Goal: Task Accomplishment & Management: Complete application form

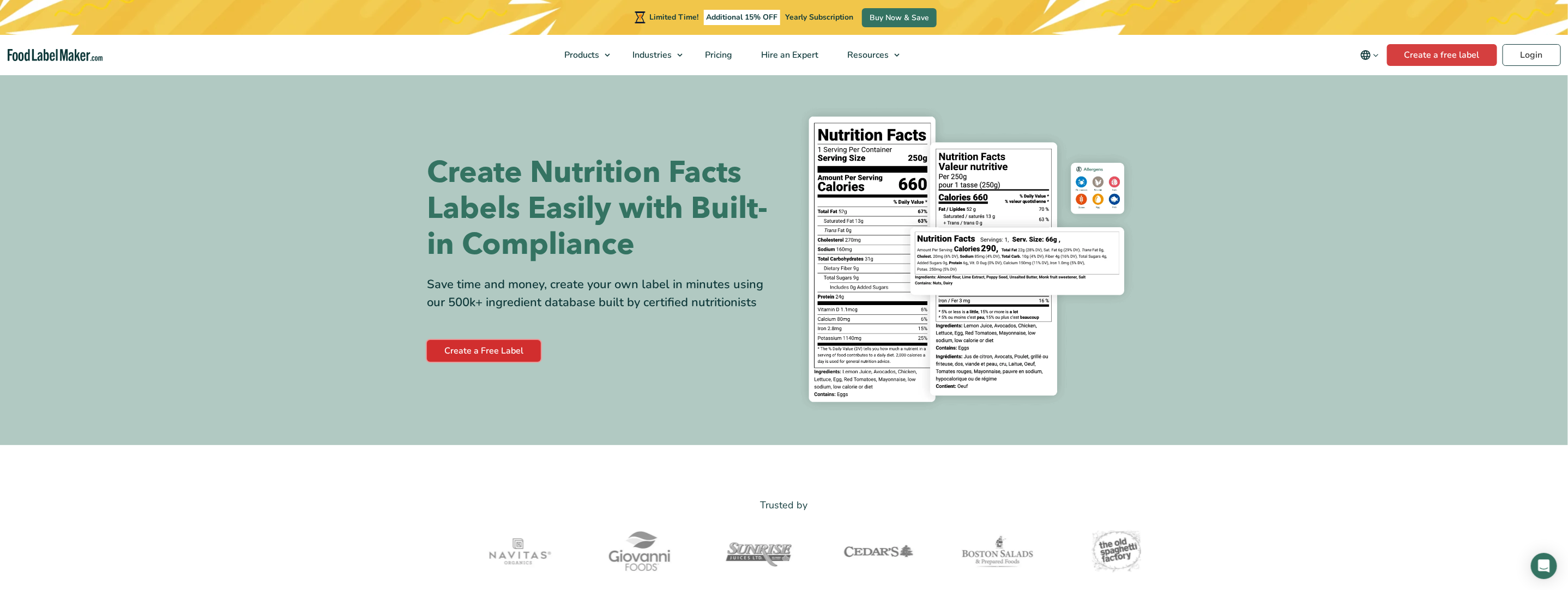
click at [487, 353] on link "Create a Free Label" at bounding box center [484, 350] width 114 height 22
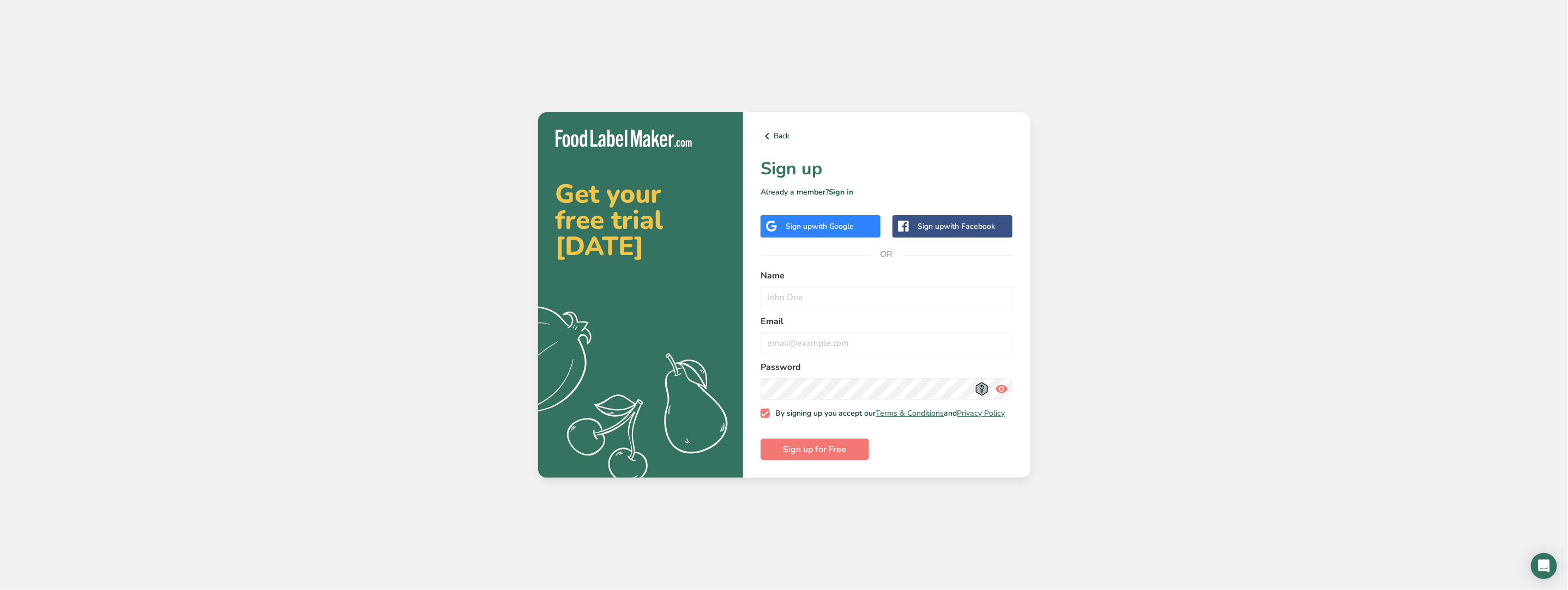
click at [1567, 0] on html "Get your free trial [DATE] .a{fill:#f5f3ed;} Back Sign up Already a member? Sig…" at bounding box center [784, 295] width 1568 height 590
drag, startPoint x: 818, startPoint y: 302, endPoint x: 865, endPoint y: 302, distance: 47.0
click at [818, 302] on input "text" at bounding box center [886, 297] width 252 height 22
type input "j"
type input "[PERSON_NAME]"
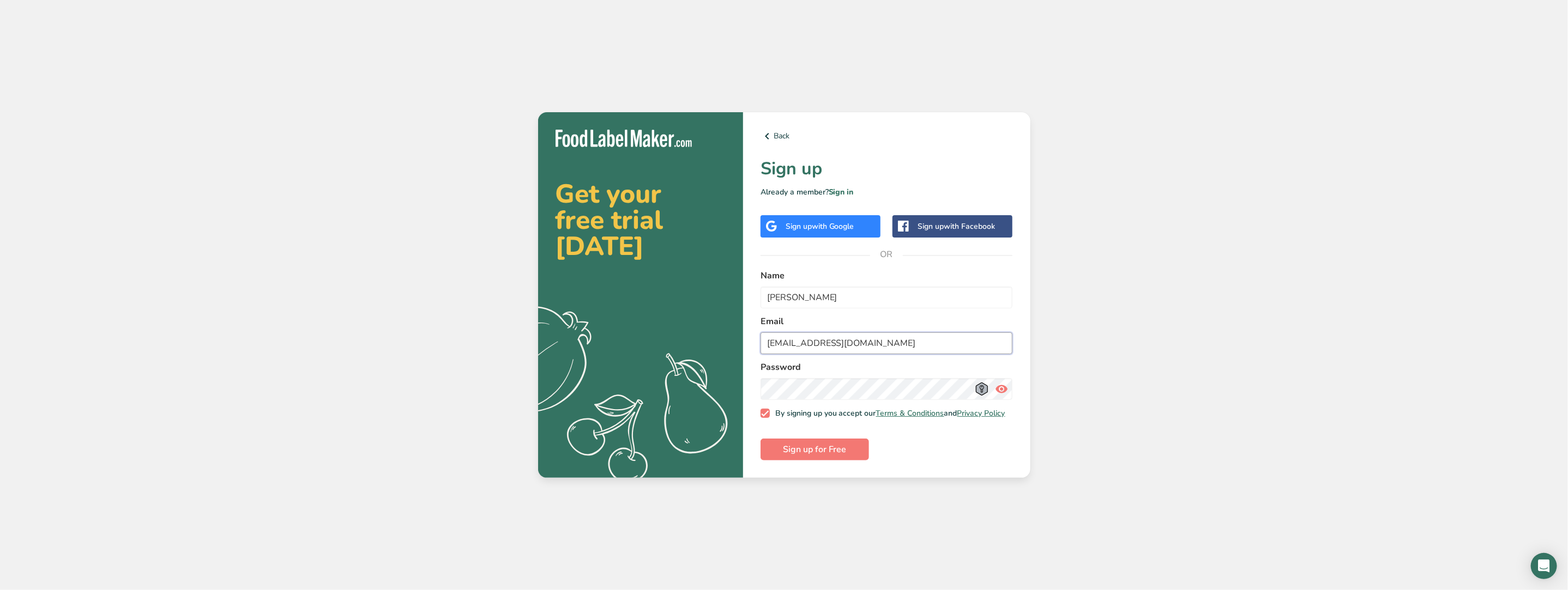
type input "[EMAIL_ADDRESS][DOMAIN_NAME]"
click at [840, 454] on span "Sign up for Free" at bounding box center [815, 449] width 63 height 13
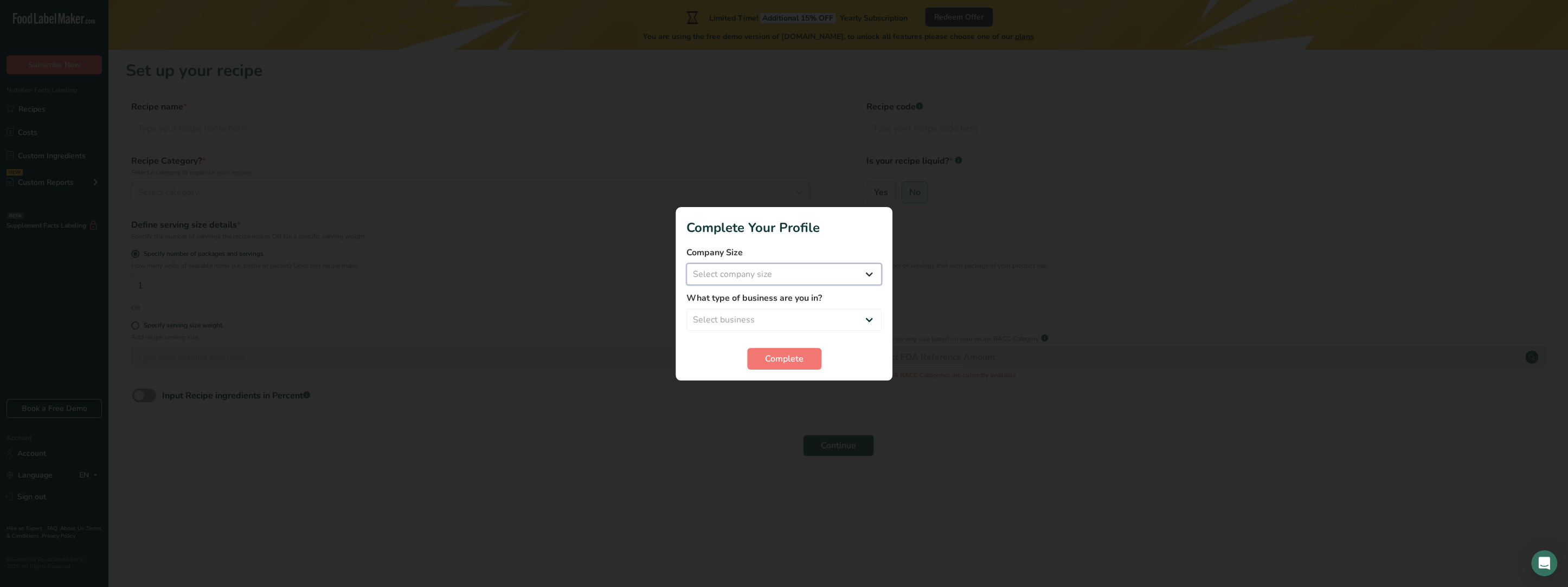
click at [866, 277] on select "Select company size Fewer than 10 Employees 10 to 50 Employees 51 to 500 Employ…" at bounding box center [784, 274] width 195 height 22
select select "1"
click at [687, 264] on select "Select company size Fewer than 10 Employees 10 to 50 Employees 51 to 500 Employ…" at bounding box center [784, 274] width 195 height 22
click at [785, 320] on select "Select business Packaged Food Manufacturer Restaurant & Cafe Bakery Meal Plans …" at bounding box center [784, 319] width 195 height 22
select select "8"
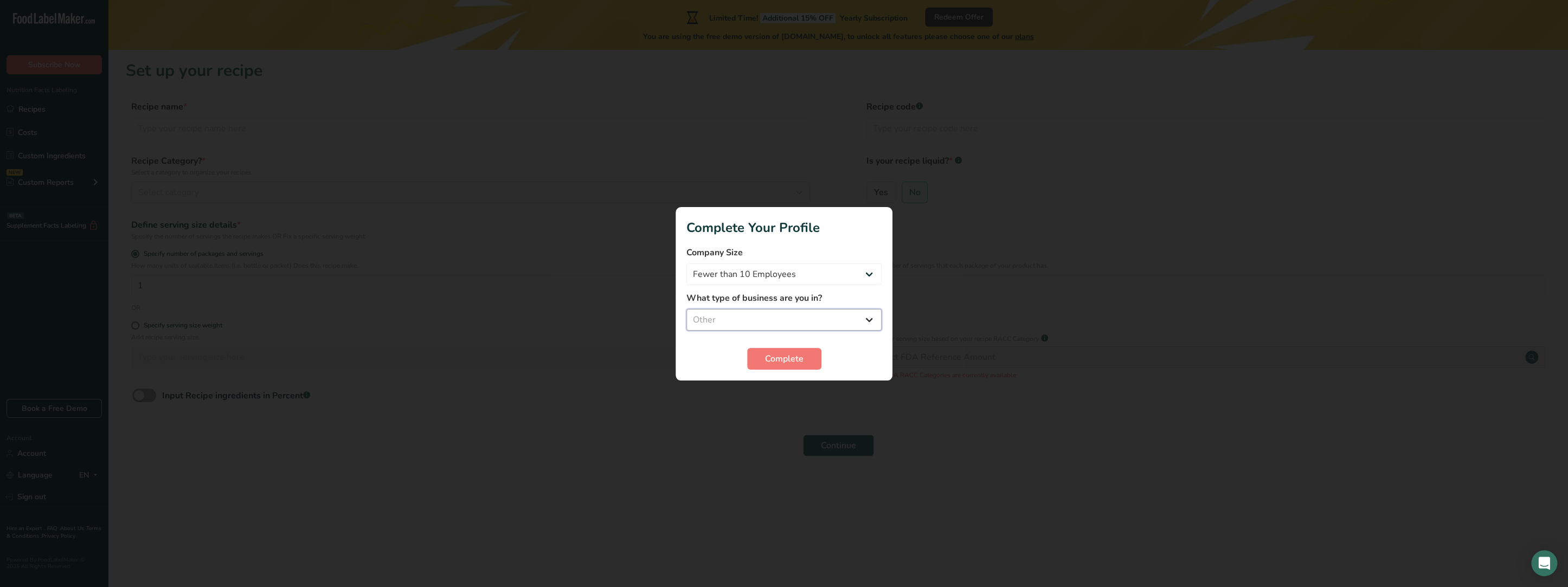
click at [687, 309] on select "Select business Packaged Food Manufacturer Restaurant & Cafe Bakery Meal Plans …" at bounding box center [784, 319] width 195 height 22
click at [779, 361] on span "Complete" at bounding box center [784, 359] width 39 height 13
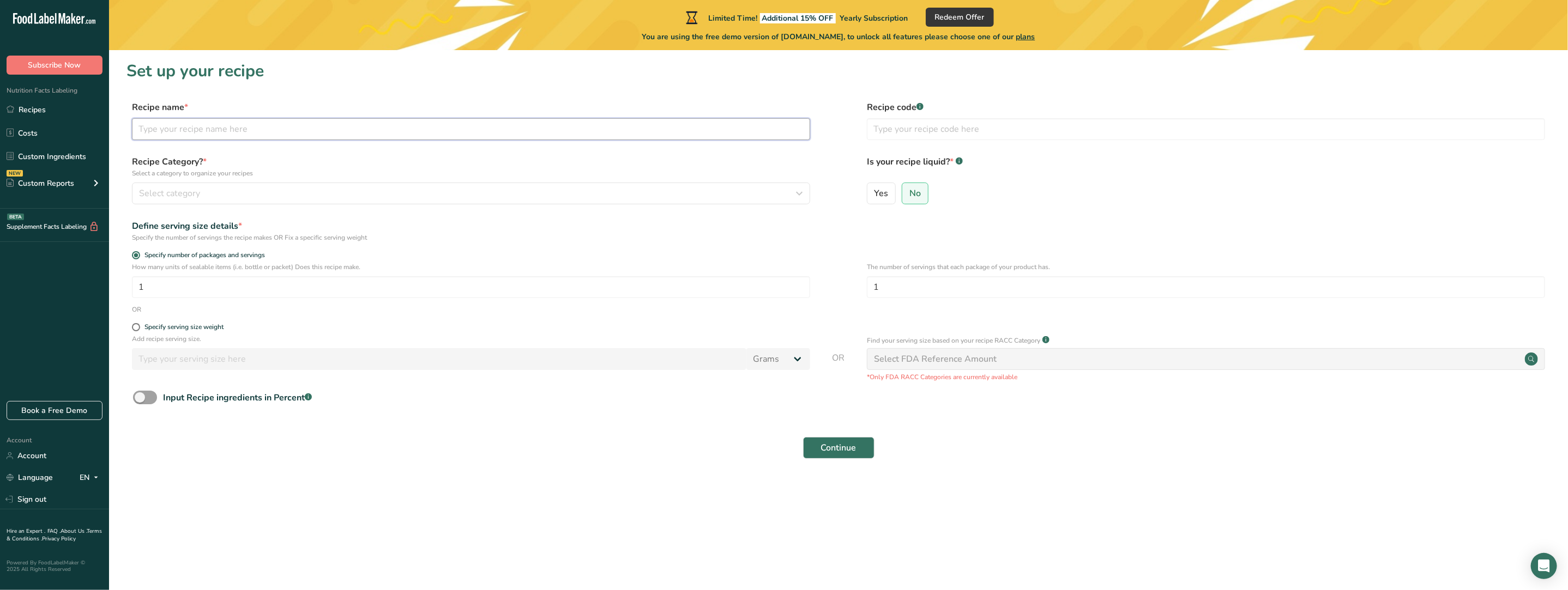
click at [203, 128] on input "text" at bounding box center [471, 128] width 678 height 22
type input "[PERSON_NAME]"
click at [226, 200] on button "Select category" at bounding box center [471, 193] width 678 height 22
click at [150, 373] on span "Snacks" at bounding box center [154, 371] width 25 height 11
click at [161, 291] on input "1" at bounding box center [471, 287] width 678 height 22
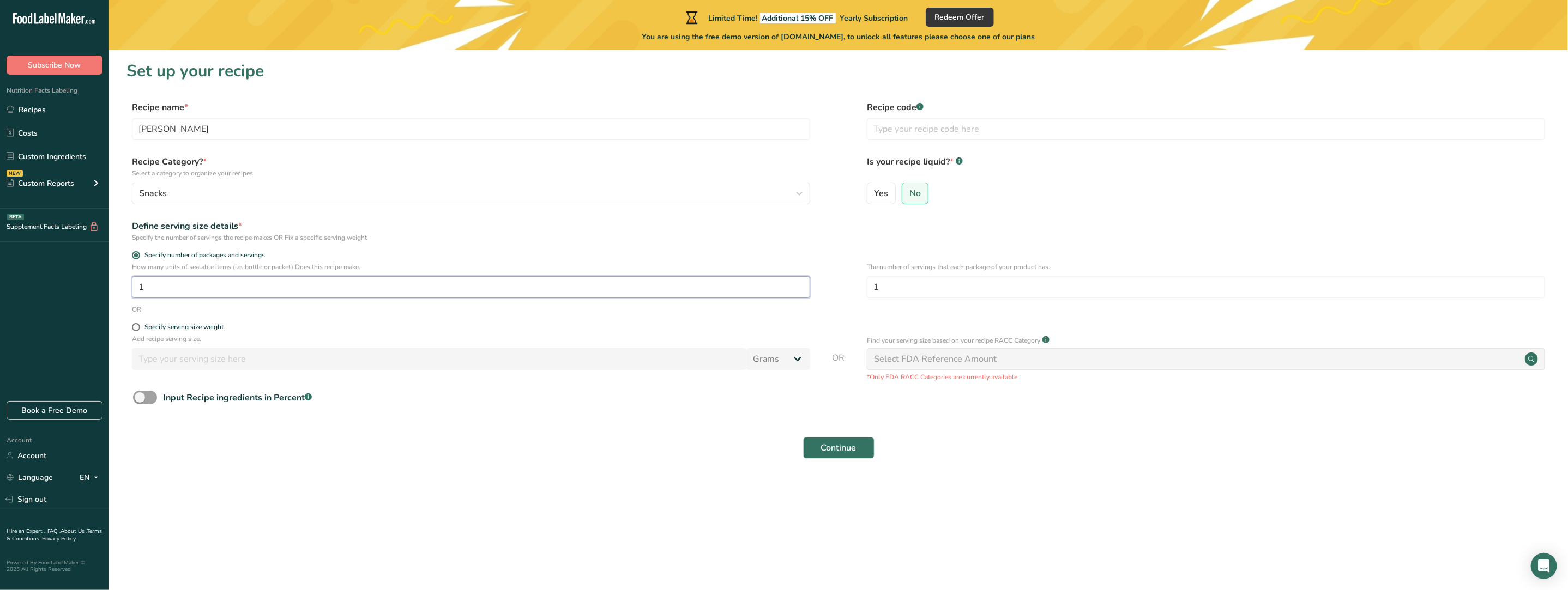
click at [300, 288] on input "1" at bounding box center [471, 287] width 678 height 22
click at [138, 328] on span at bounding box center [136, 328] width 8 height 8
click at [138, 328] on input "Specify serving size weight" at bounding box center [135, 327] width 7 height 7
radio input "true"
radio input "false"
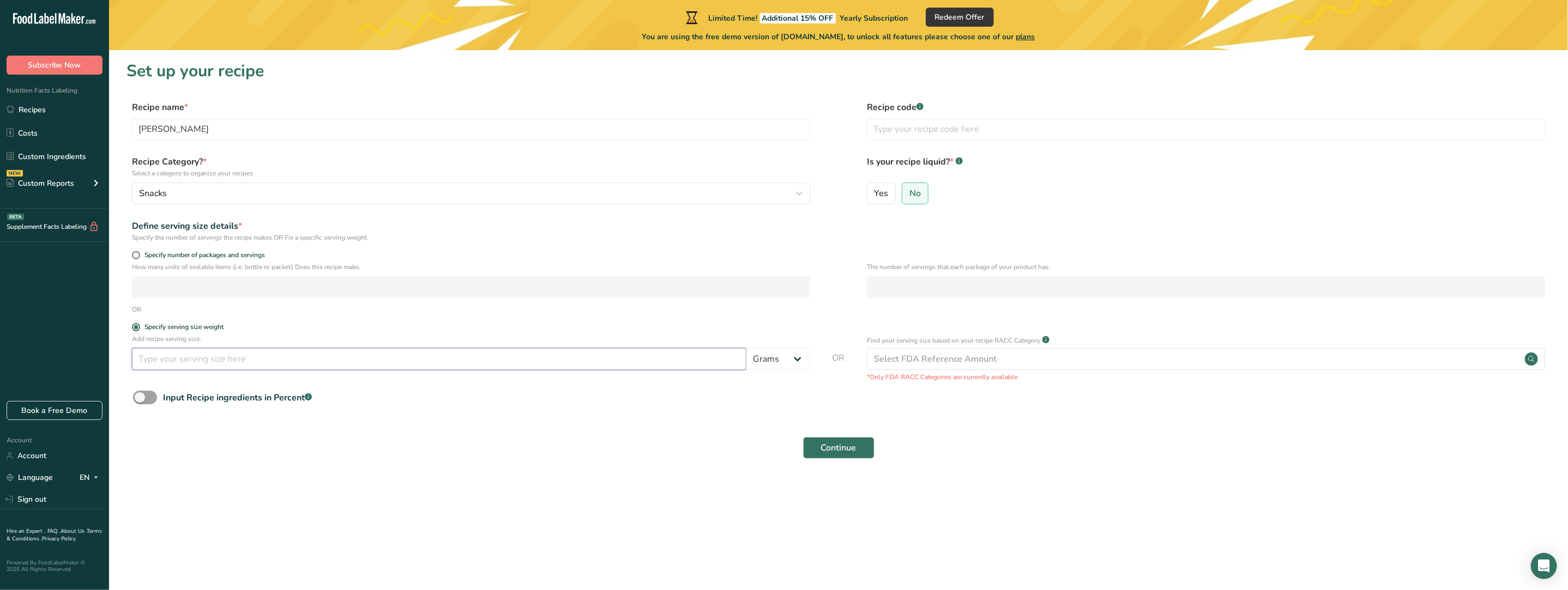
click at [178, 361] on input "number" at bounding box center [439, 358] width 615 height 22
type input "100"
click at [143, 397] on span at bounding box center [145, 397] width 24 height 14
click at [140, 397] on input "Input Recipe ingredients in Percent .a-a{fill:#347362;}.b-a{fill:#fff;}" at bounding box center [137, 397] width 7 height 7
click at [148, 399] on span at bounding box center [145, 397] width 24 height 14
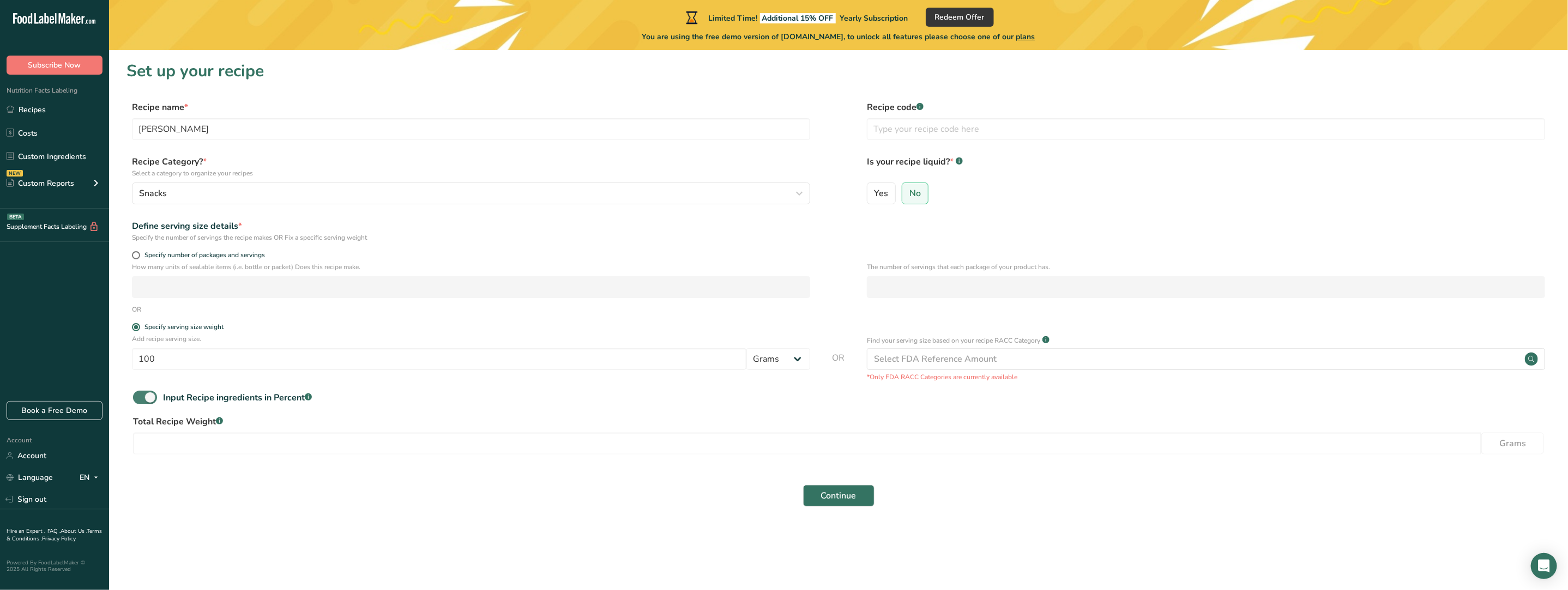
click at [140, 399] on input "Input Recipe ingredients in Percent .a-a{fill:#347362;}.b-a{fill:#fff;}" at bounding box center [137, 397] width 7 height 7
checkbox input "false"
click at [852, 449] on span "Continue" at bounding box center [839, 448] width 36 height 13
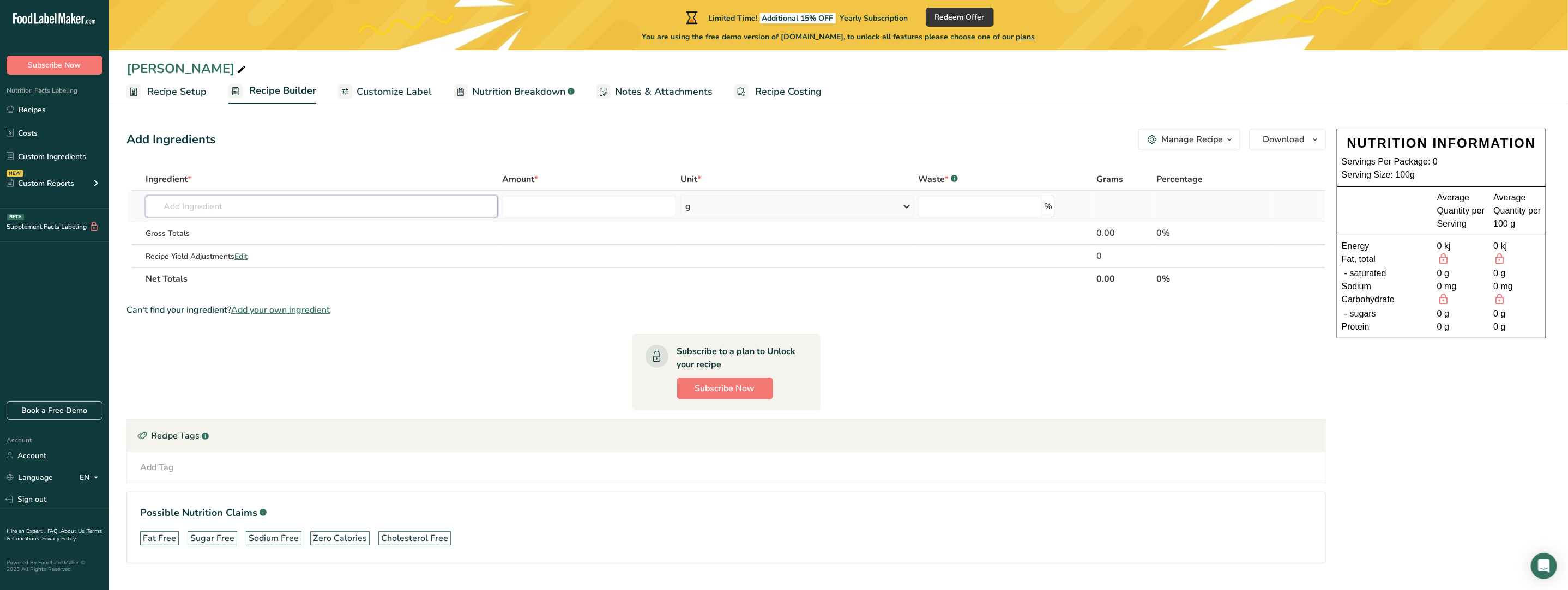
click at [196, 206] on input "text" at bounding box center [321, 206] width 352 height 22
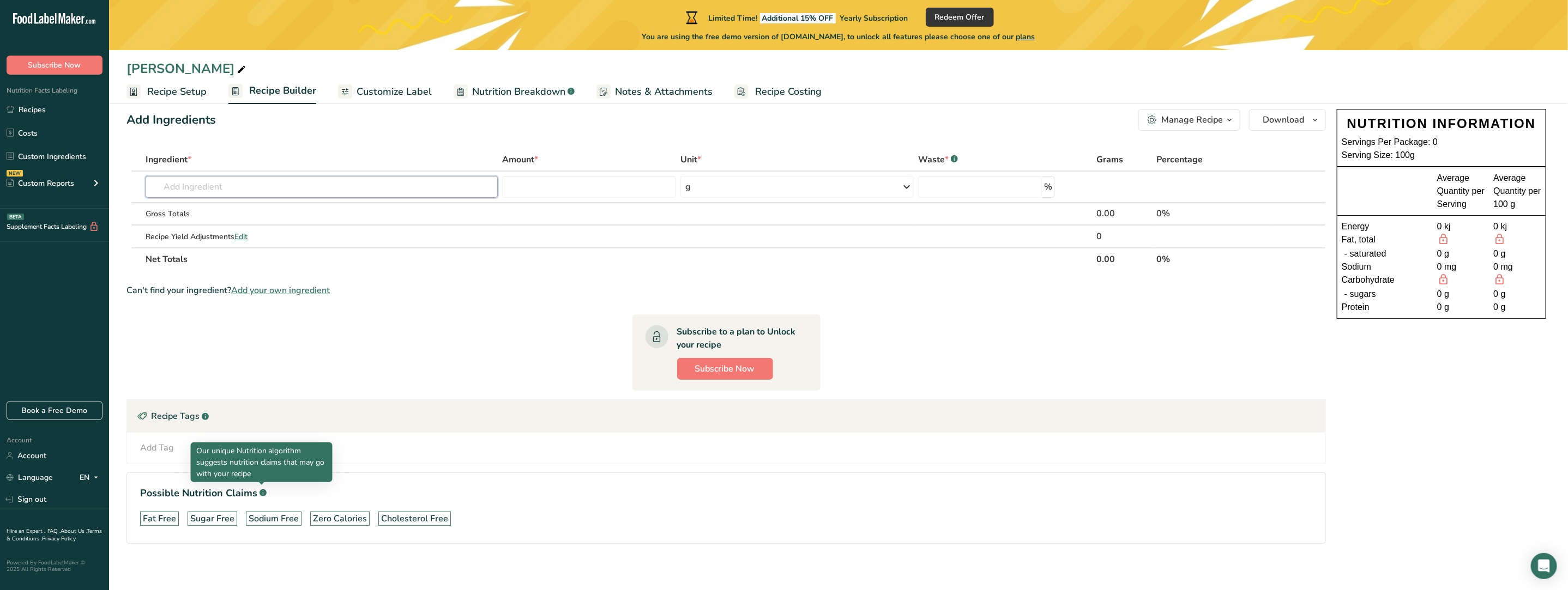
scroll to position [24, 0]
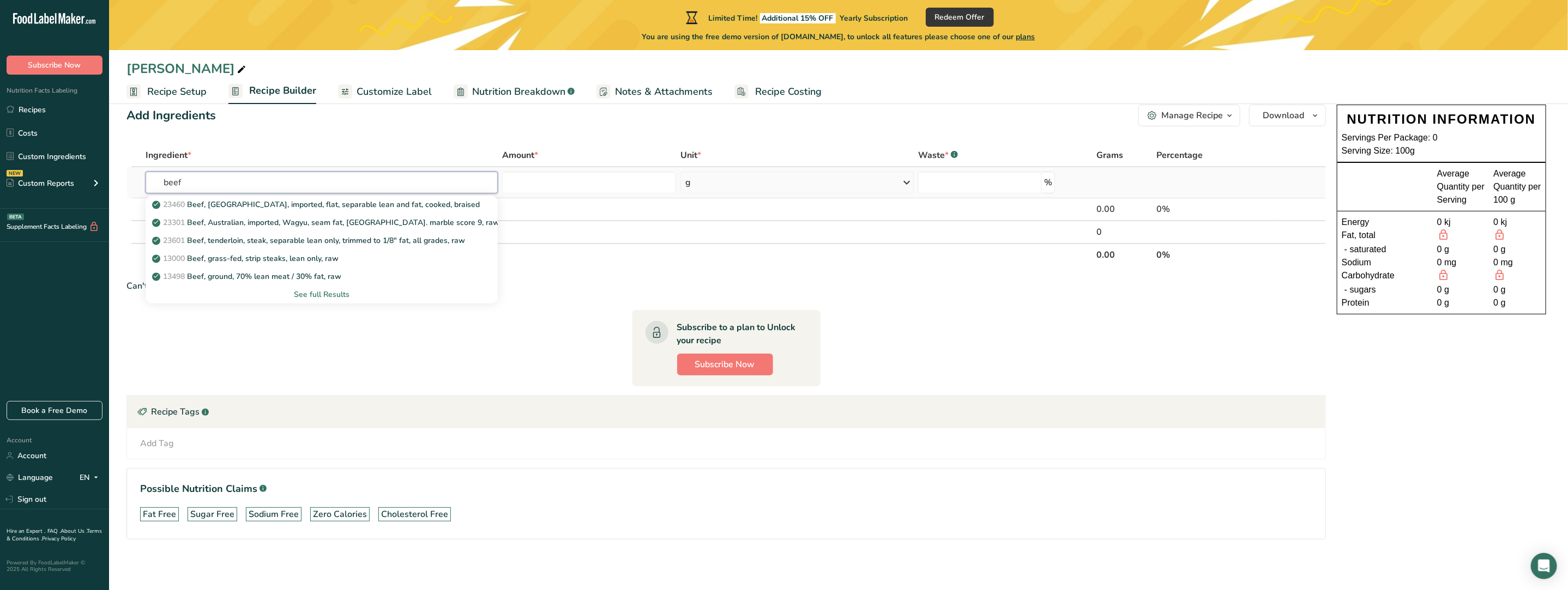
click at [196, 179] on input "beef" at bounding box center [321, 182] width 352 height 22
type input "beef"
click at [311, 241] on p "23601 Beef, tenderloin, steak, separable lean only, trimmed to 1/8" fat, all gr…" at bounding box center [310, 241] width 311 height 11
type input "Beef, tenderloin, steak, separable lean only, trimmed to 1/8" fat, all grades, …"
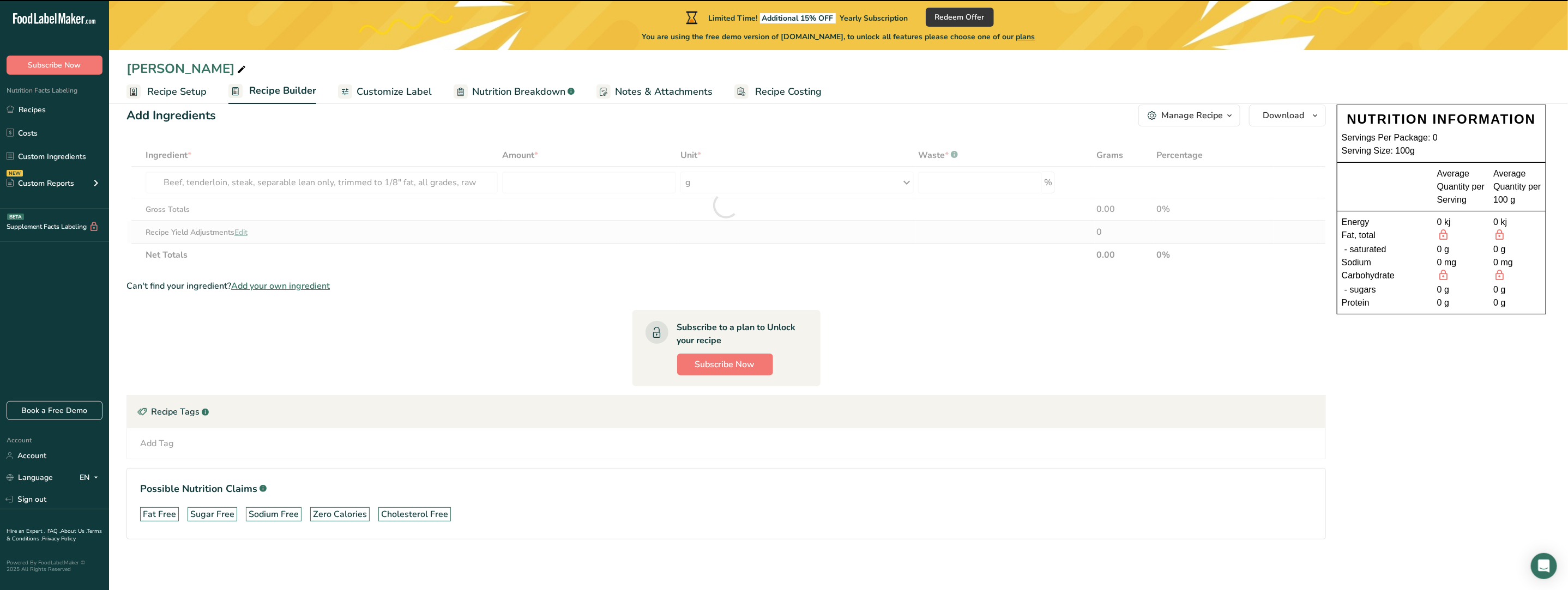
type input "0"
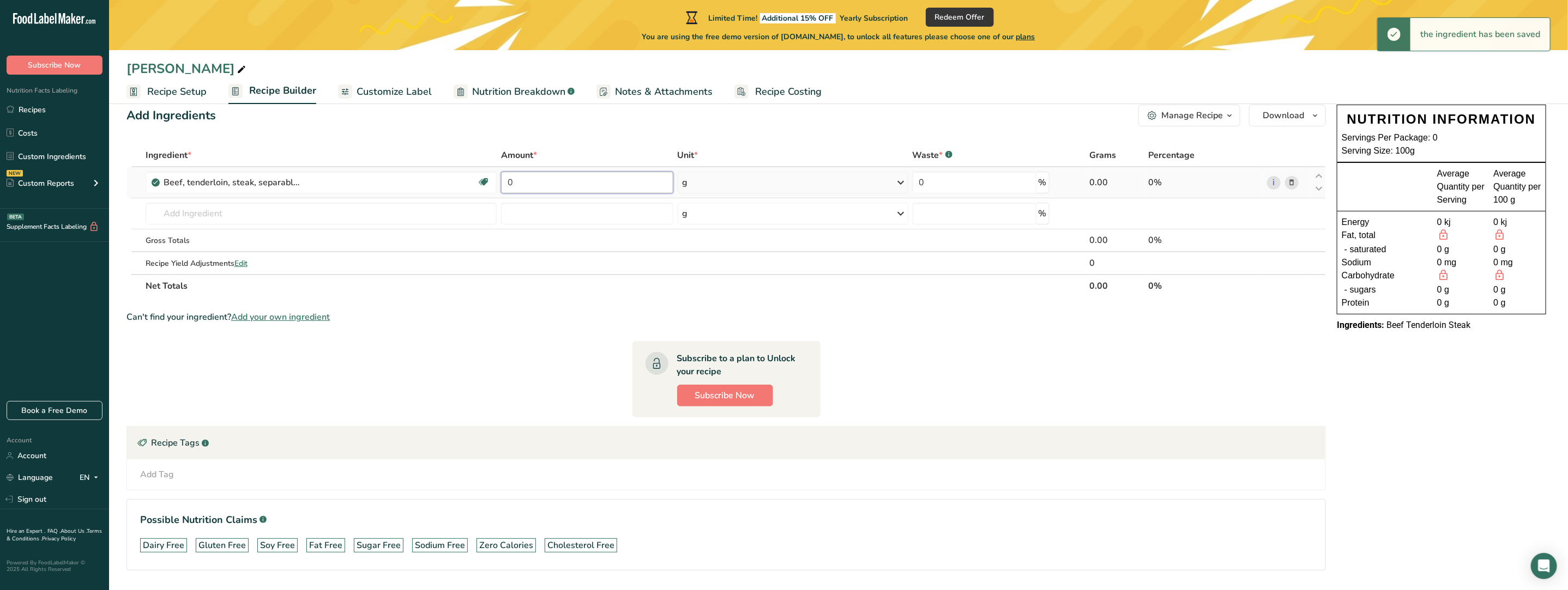
click at [525, 184] on input "0" at bounding box center [587, 182] width 172 height 22
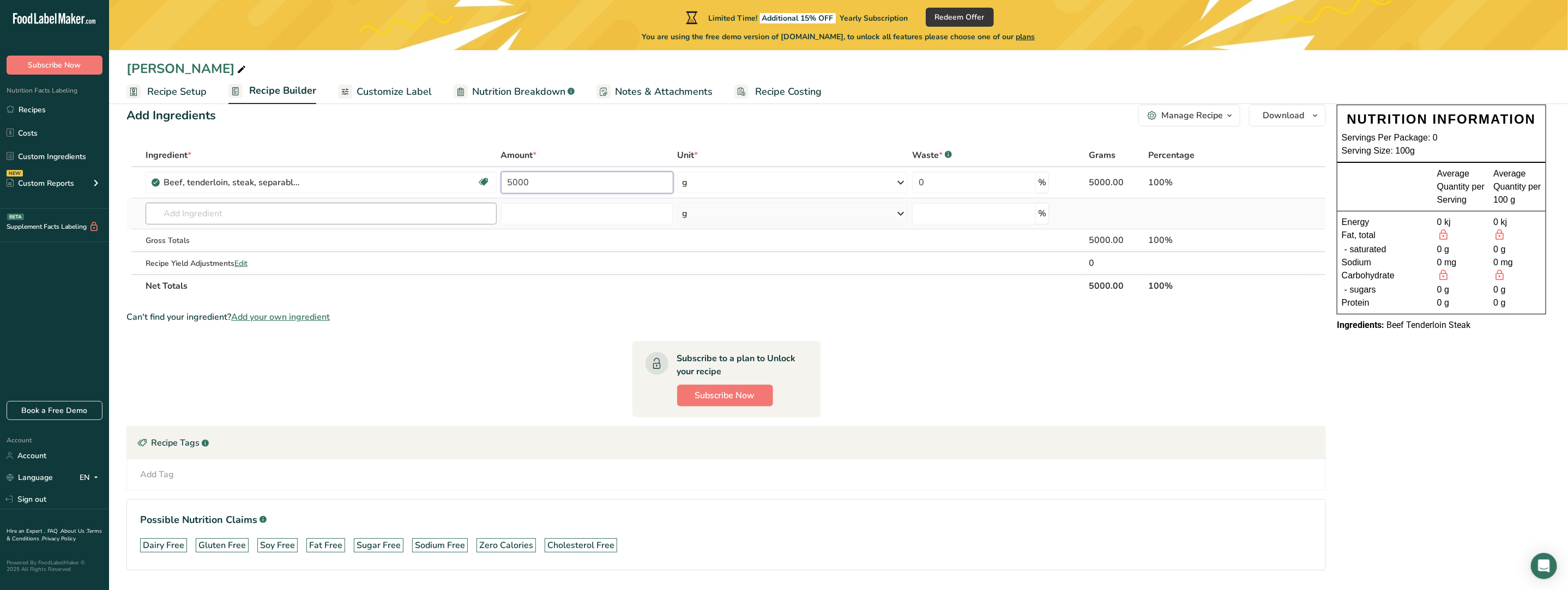
type input "5000"
click at [287, 223] on div "Ingredient * Amount * Unit * Waste * .a-a{fill:#347362;}.b-a{fill:#fff;} Grams …" at bounding box center [726, 220] width 1200 height 154
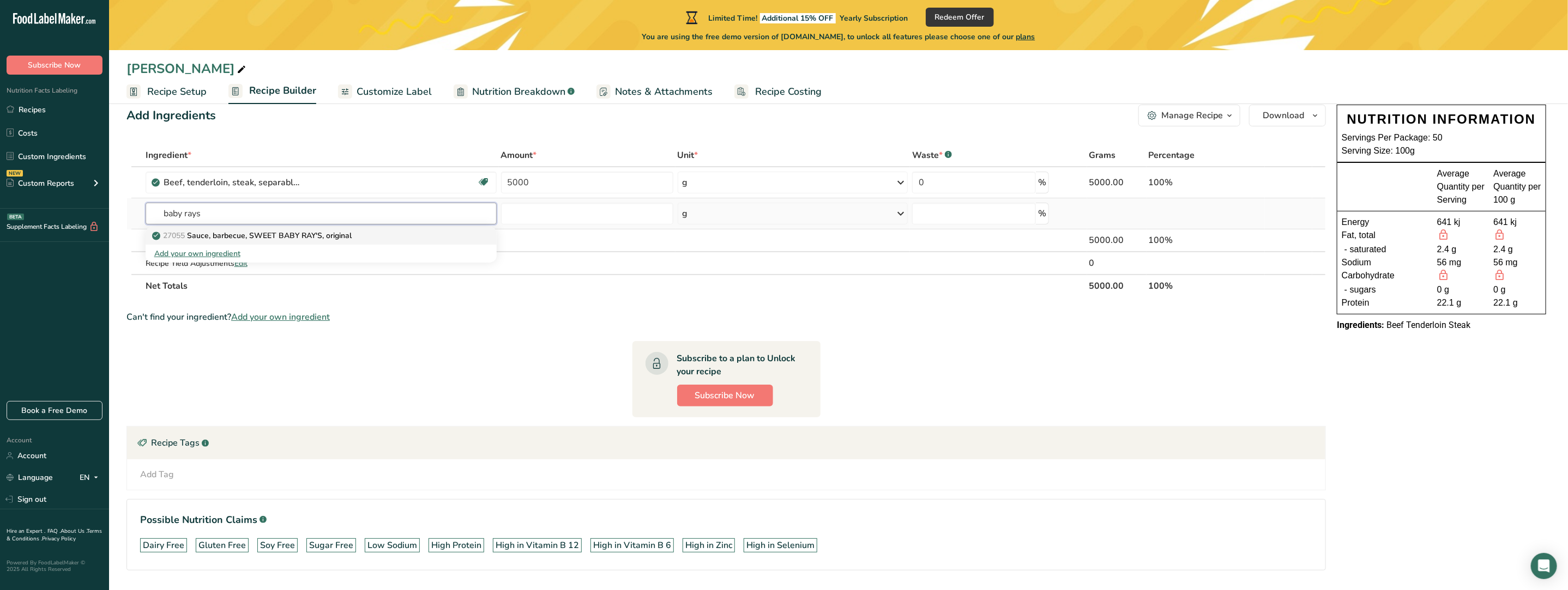
type input "baby rays"
click at [319, 232] on p "27055 Sauce, barbecue, SWEET BABY RAY'S, original" at bounding box center [253, 236] width 198 height 11
type input "Sauce, barbecue, SWEET BABY RAY'S, original"
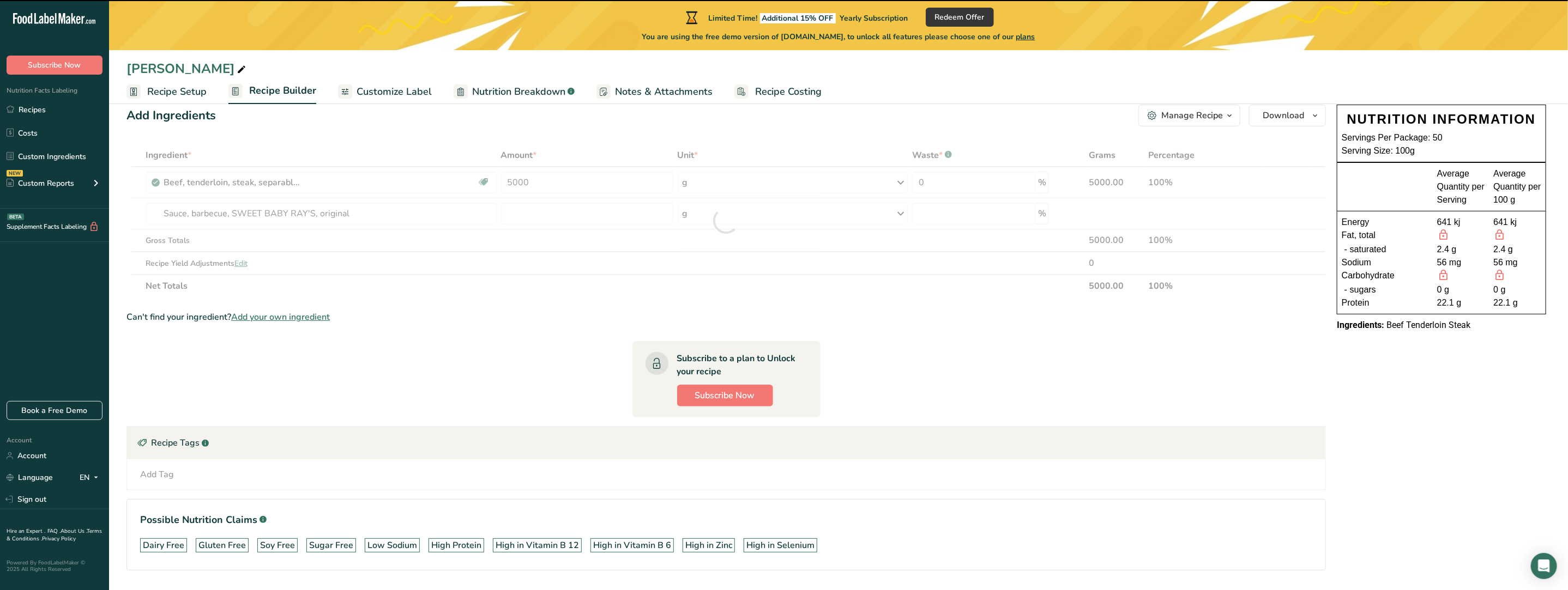
type input "0"
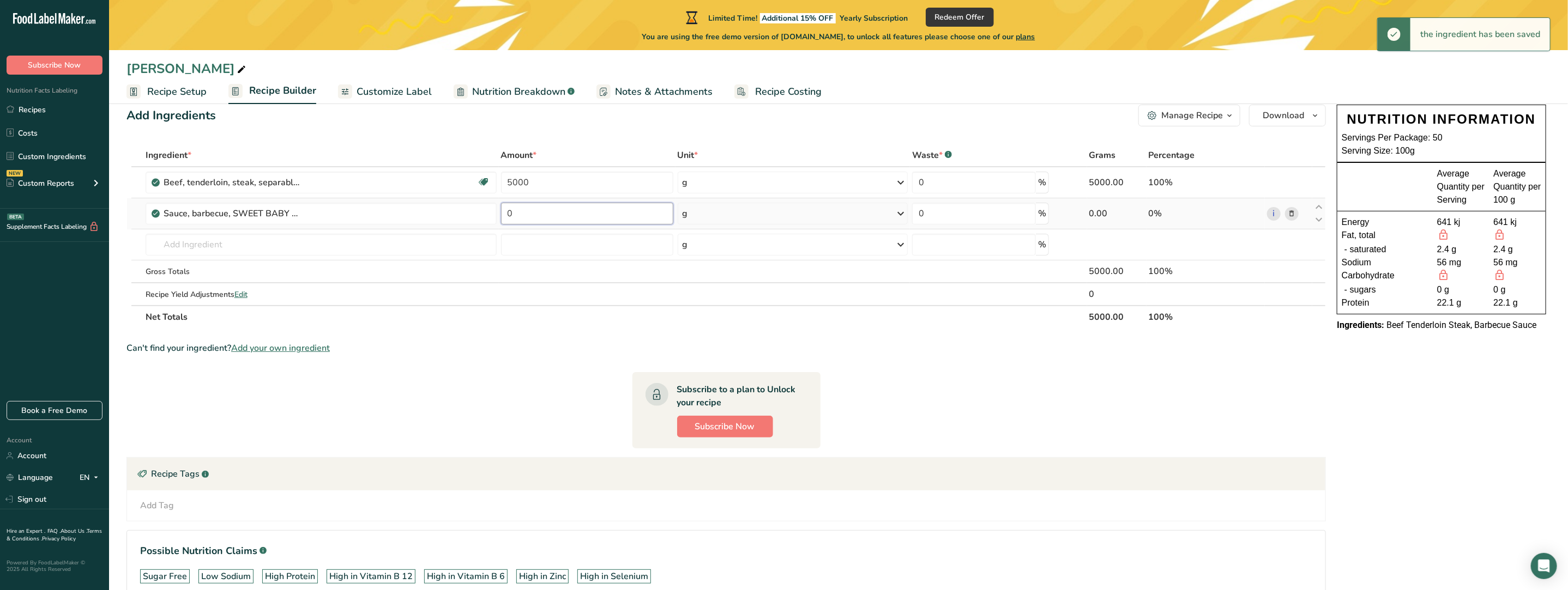
click at [546, 213] on input "0" at bounding box center [587, 213] width 172 height 22
type input "946"
click at [686, 215] on div "Ingredient * Amount * Unit * Waste * .a-a{fill:#347362;}.b-a{fill:#fff;} Grams …" at bounding box center [726, 236] width 1200 height 184
click at [686, 214] on div "g" at bounding box center [685, 214] width 6 height 13
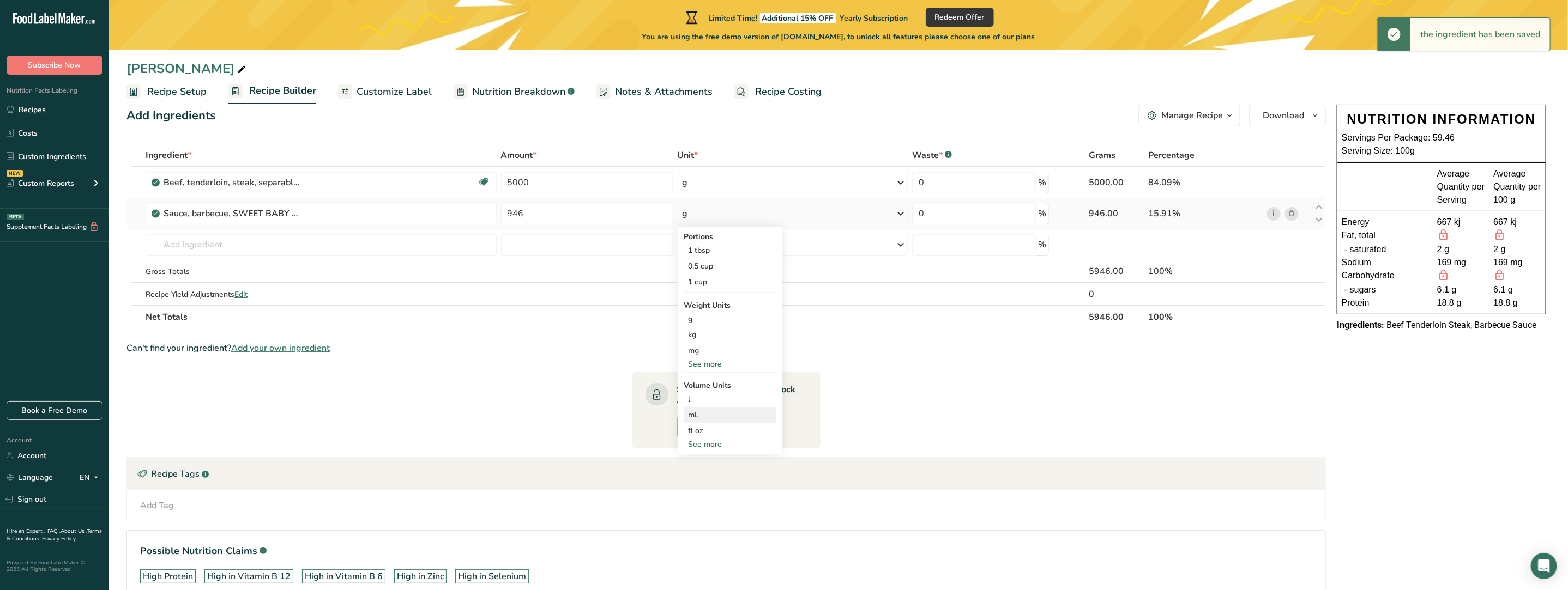
click at [702, 417] on div "mL" at bounding box center [730, 414] width 83 height 11
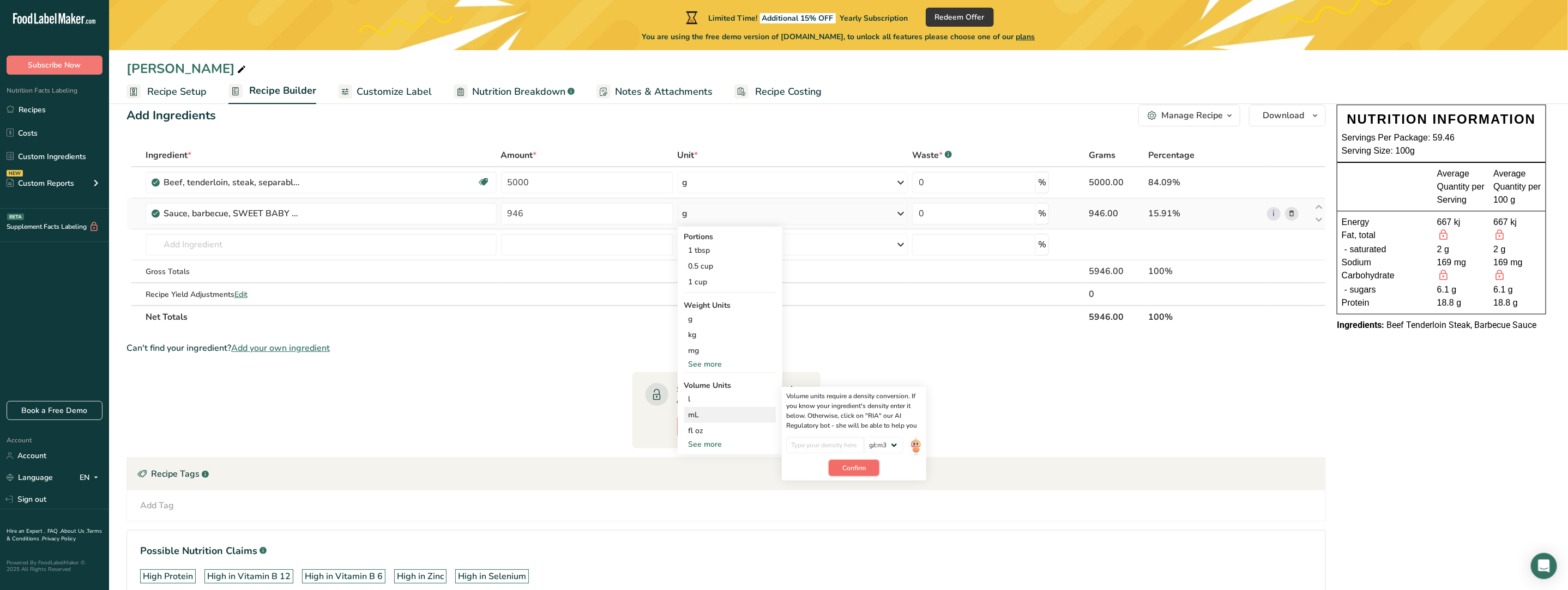
click at [860, 469] on span "Confirm" at bounding box center [854, 468] width 24 height 10
click at [826, 448] on input "number" at bounding box center [825, 445] width 78 height 16
click at [919, 444] on img at bounding box center [916, 446] width 12 height 19
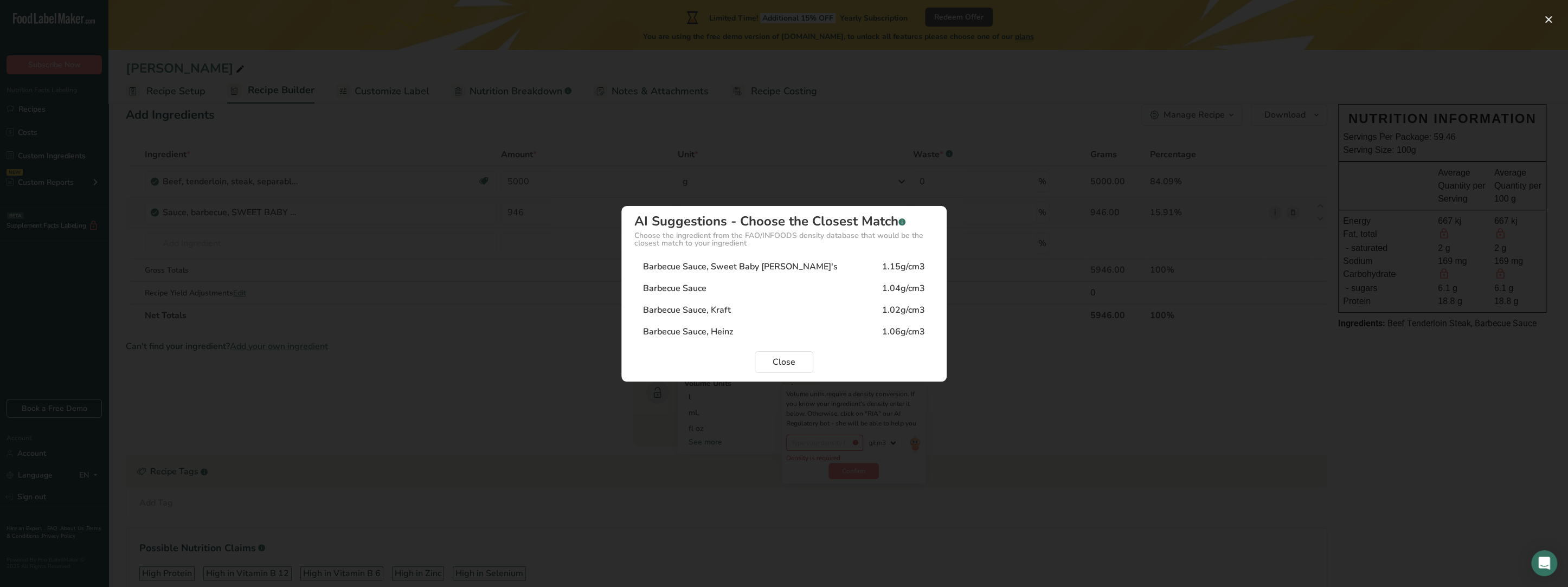
click at [777, 266] on div "Barbecue Sauce, Sweet Baby [PERSON_NAME]'s" at bounding box center [740, 267] width 195 height 13
type input "1.15"
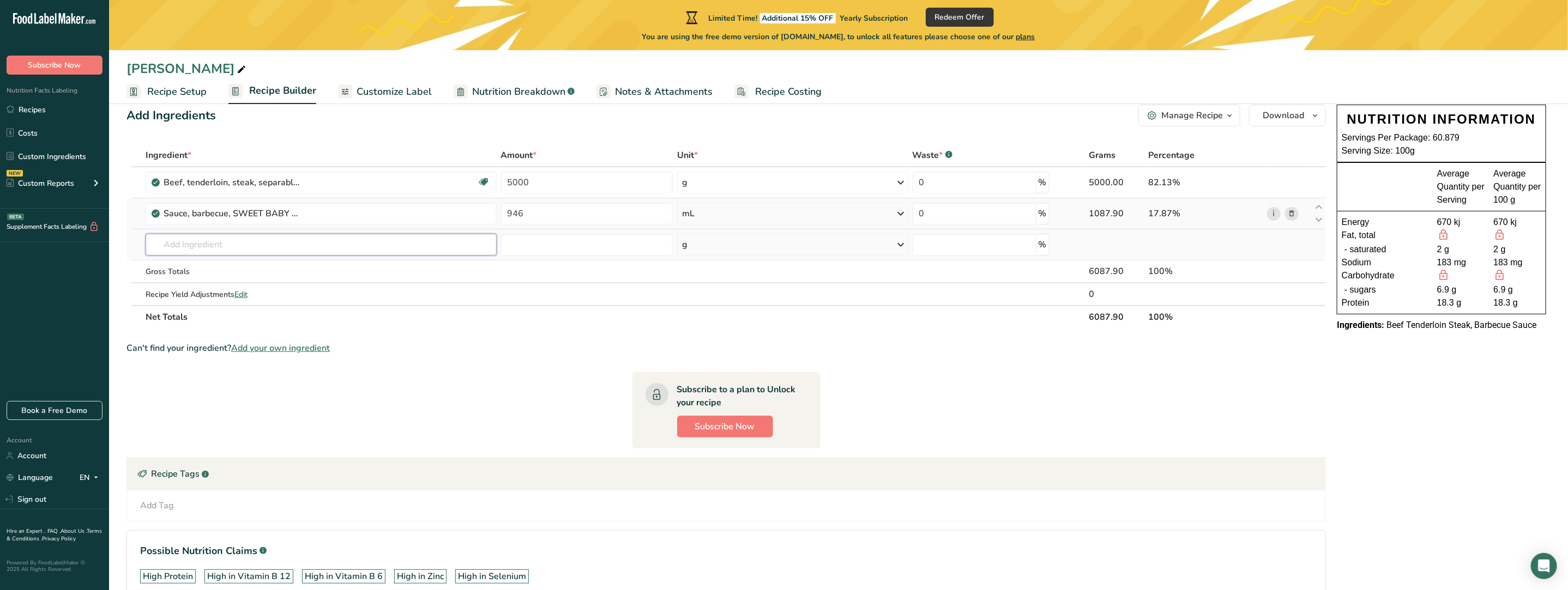
click at [188, 247] on input "text" at bounding box center [321, 245] width 351 height 22
type input "v"
click at [220, 244] on input "text" at bounding box center [321, 245] width 351 height 22
type input "vegemite"
click at [211, 284] on div "Add your own ingredient" at bounding box center [321, 284] width 333 height 11
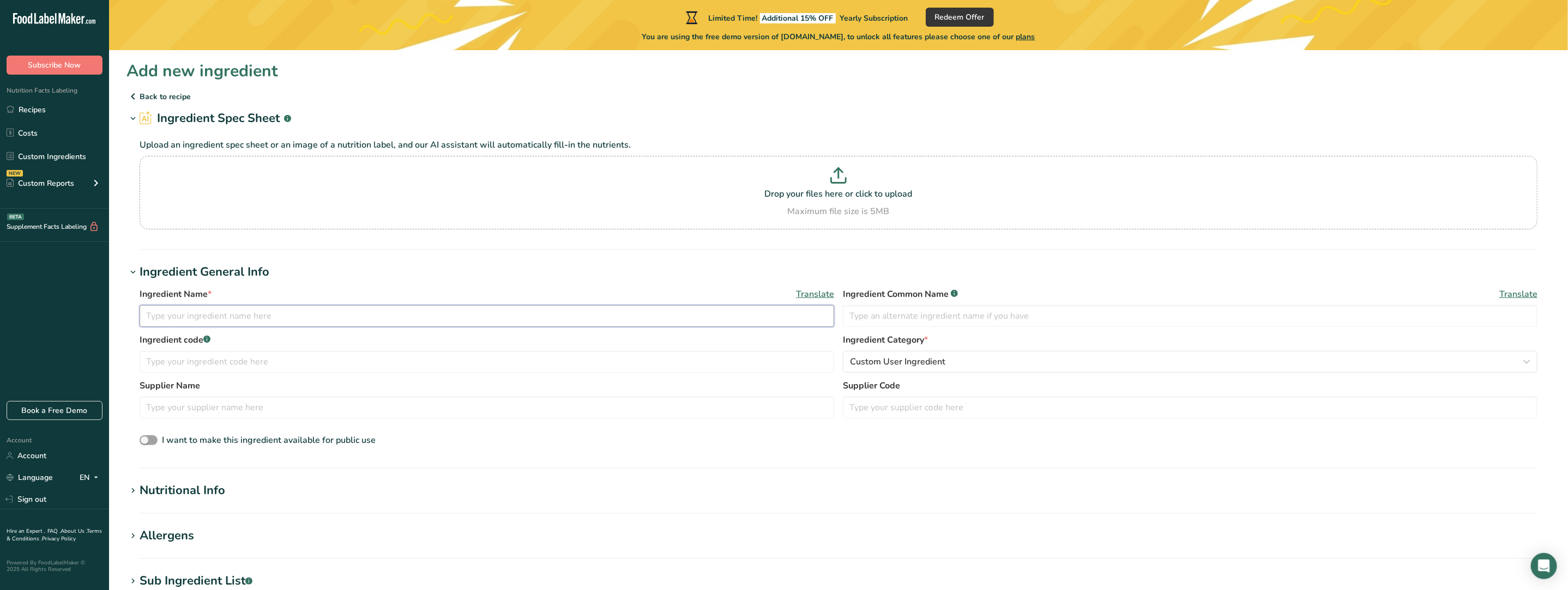
click at [178, 319] on input "text" at bounding box center [487, 315] width 695 height 22
type input "Vegemite"
click at [265, 367] on input "text" at bounding box center [487, 362] width 695 height 22
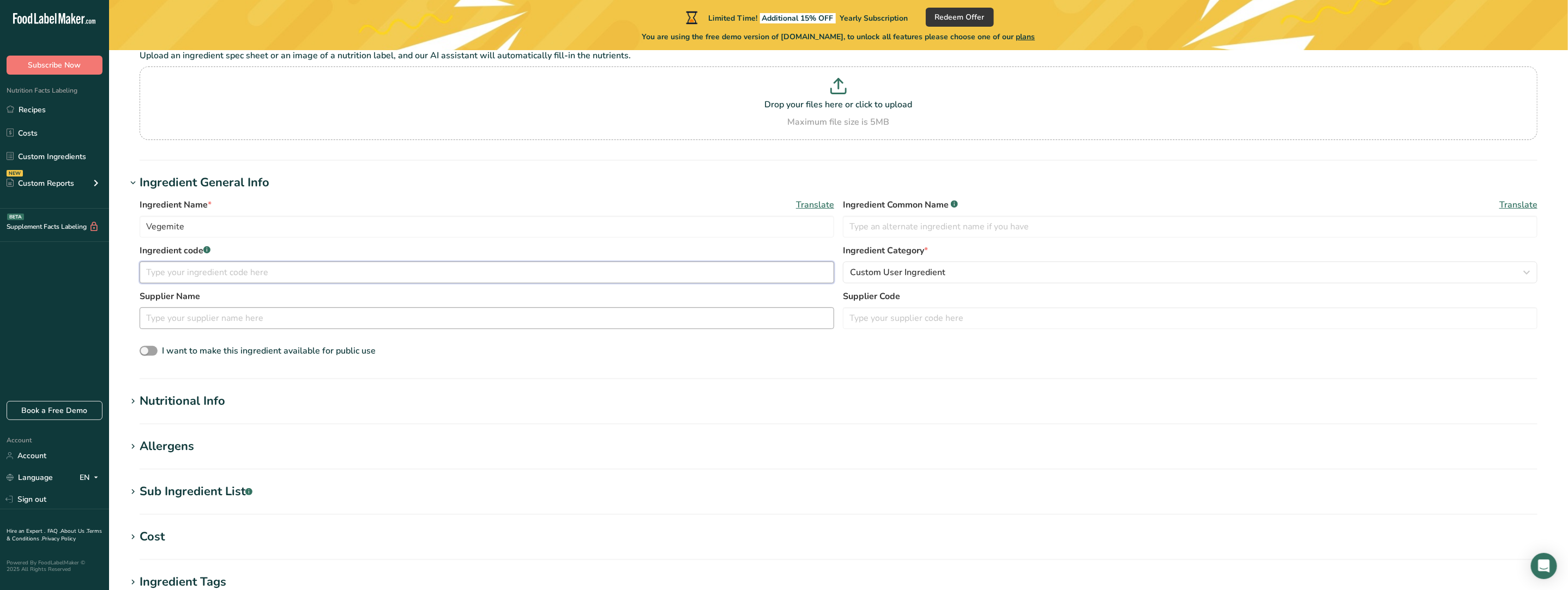
scroll to position [108, 0]
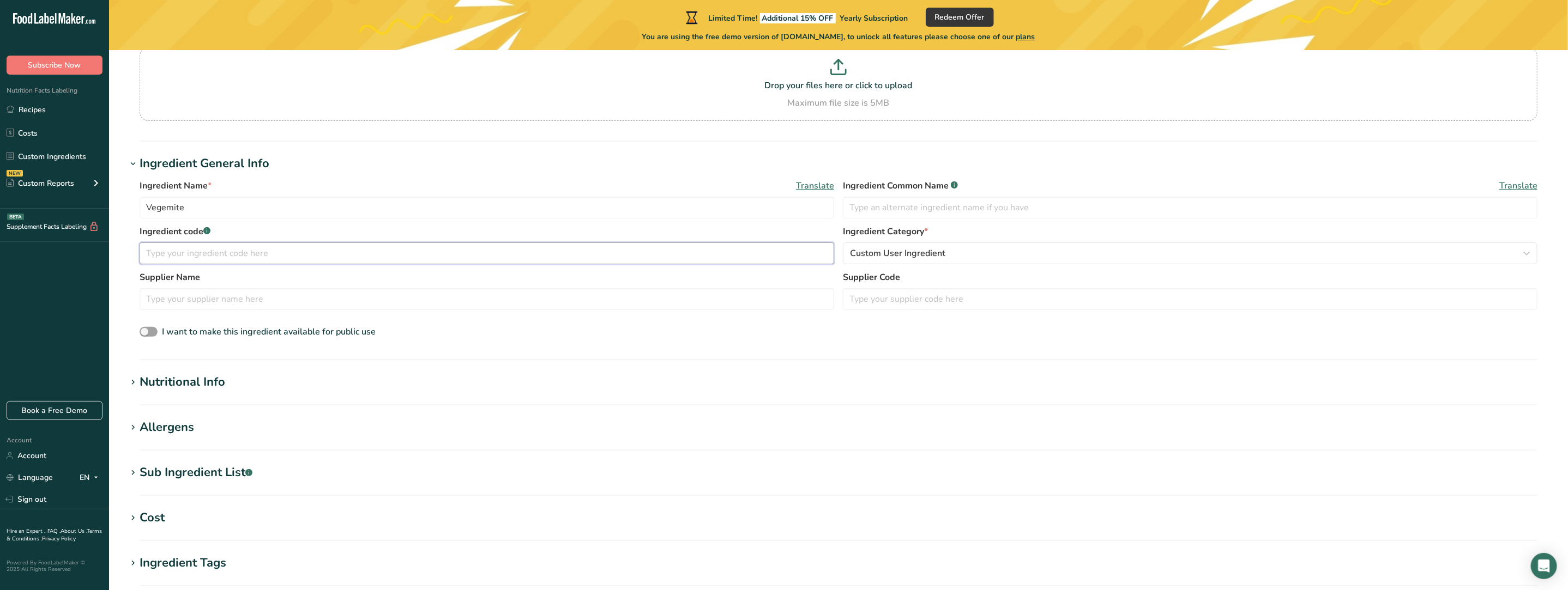
click at [217, 254] on input "text" at bounding box center [487, 253] width 695 height 22
click at [234, 297] on input "text" at bounding box center [487, 299] width 695 height 22
click at [207, 259] on input "508" at bounding box center [487, 253] width 695 height 22
type input "5"
click at [208, 227] on div at bounding box center [208, 227] width 6 height 6
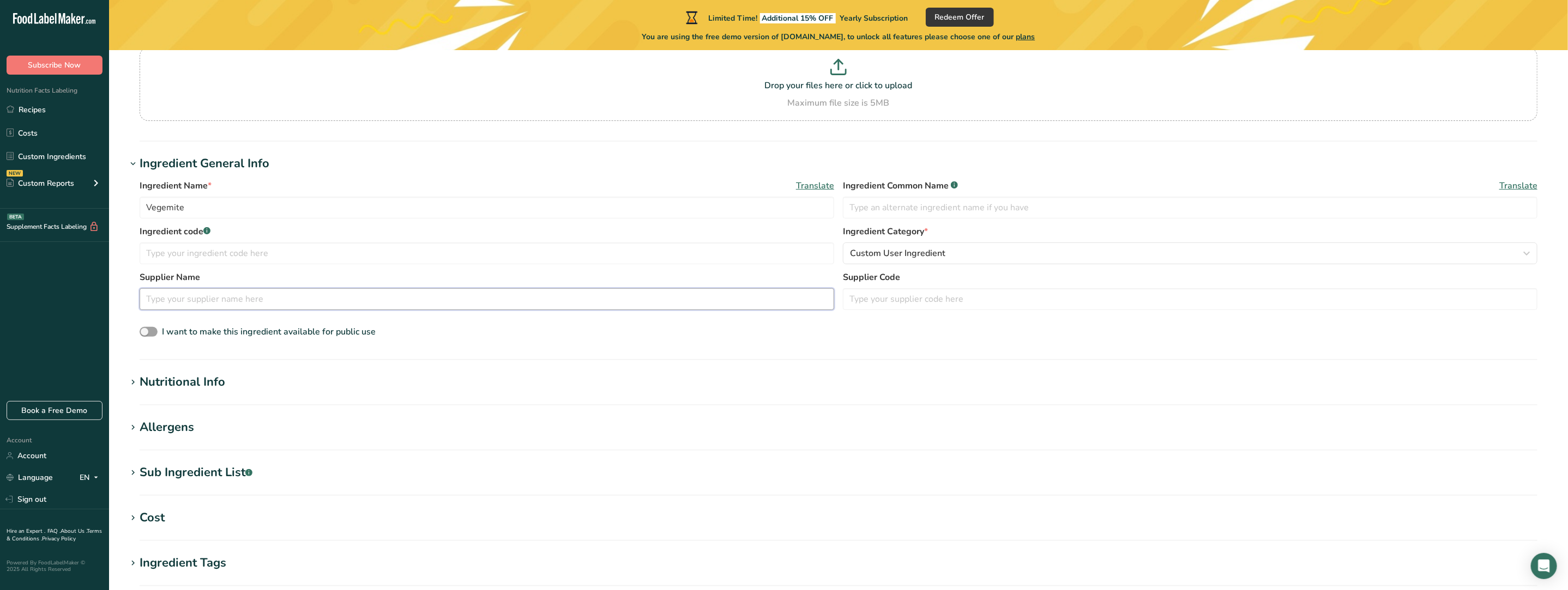
click at [207, 298] on input "text" at bounding box center [487, 299] width 695 height 22
click at [214, 382] on div "Nutritional Info" at bounding box center [182, 382] width 85 height 18
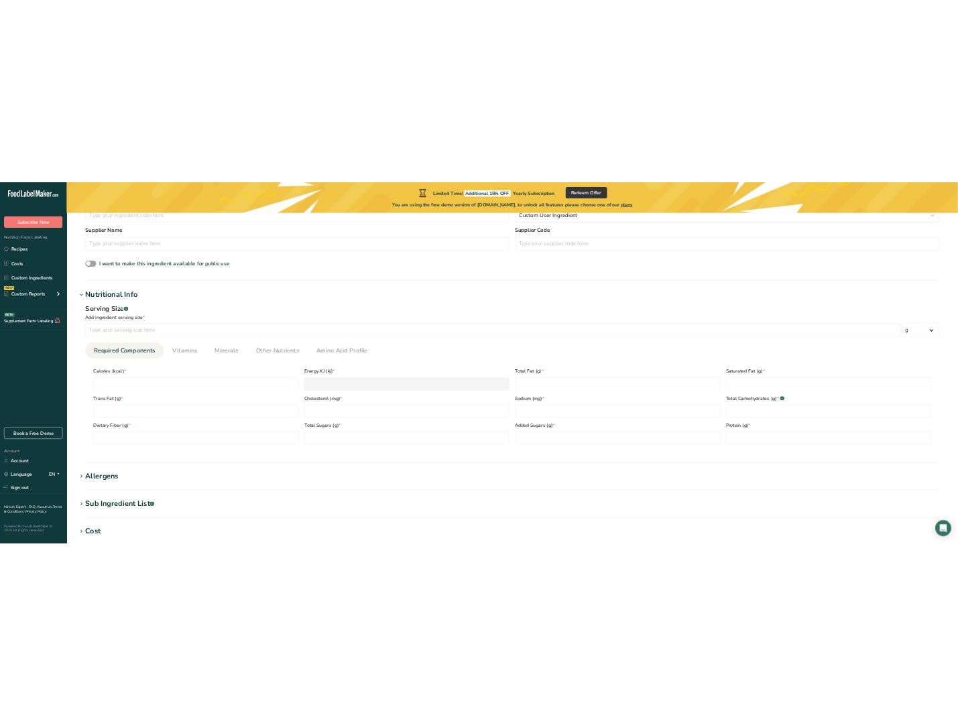
scroll to position [402, 0]
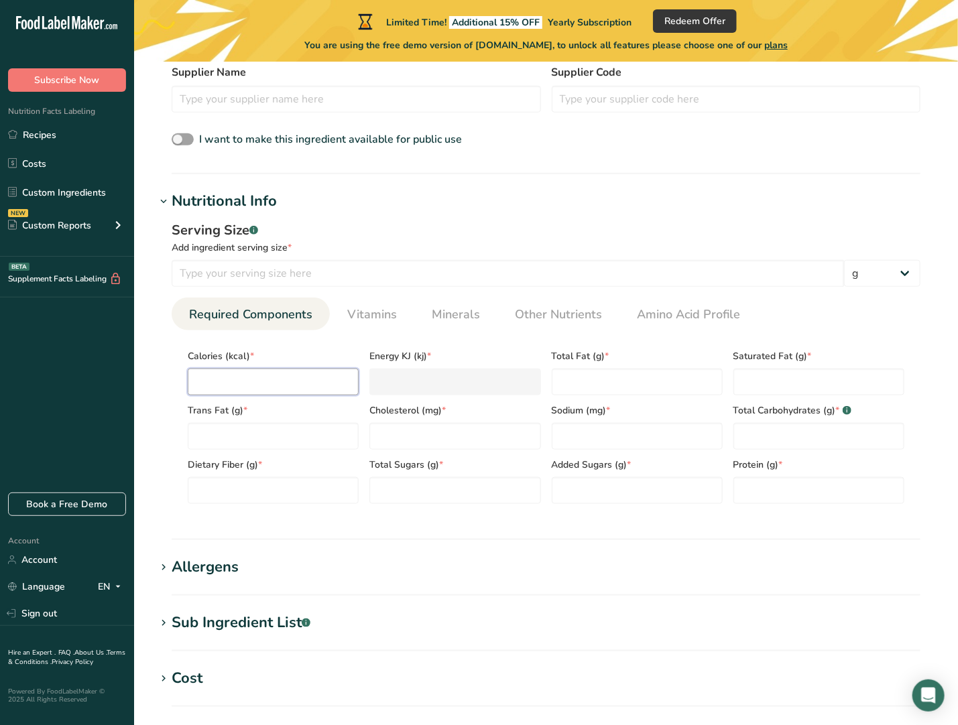
click at [276, 379] on input "number" at bounding box center [273, 382] width 171 height 27
click at [376, 315] on span "Vitamins" at bounding box center [372, 315] width 50 height 18
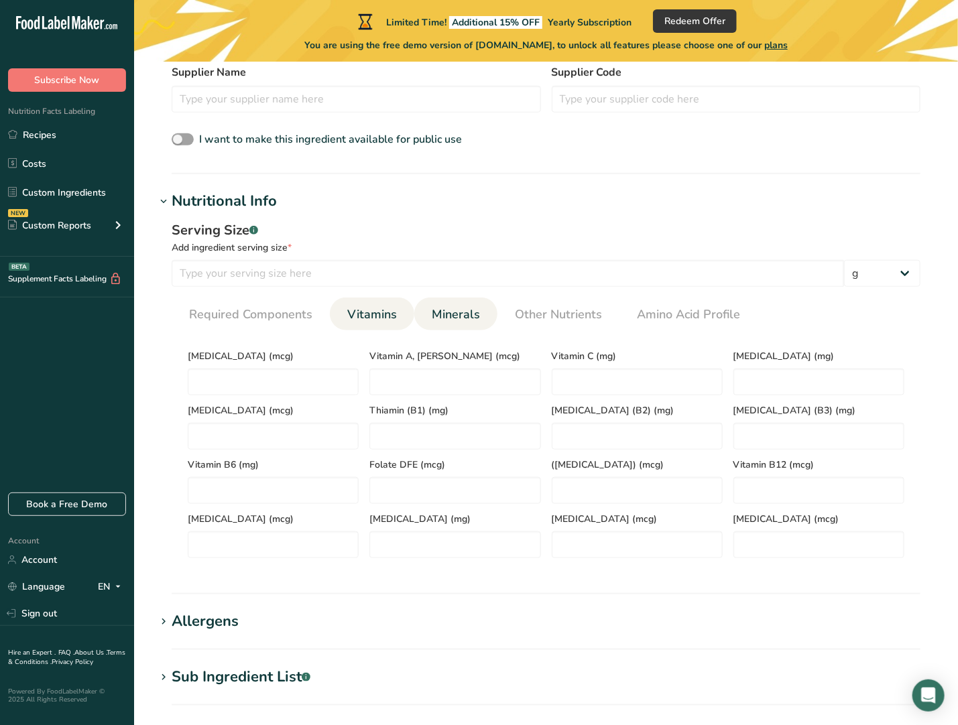
click at [444, 312] on span "Minerals" at bounding box center [456, 315] width 48 height 18
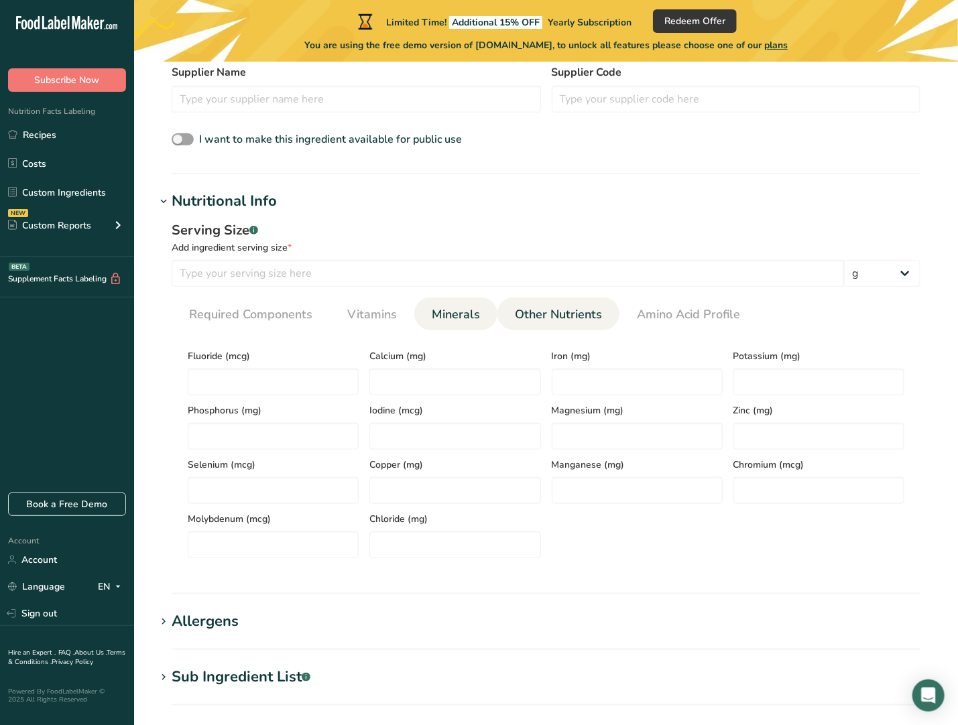
click at [554, 311] on span "Other Nutrients" at bounding box center [558, 315] width 87 height 18
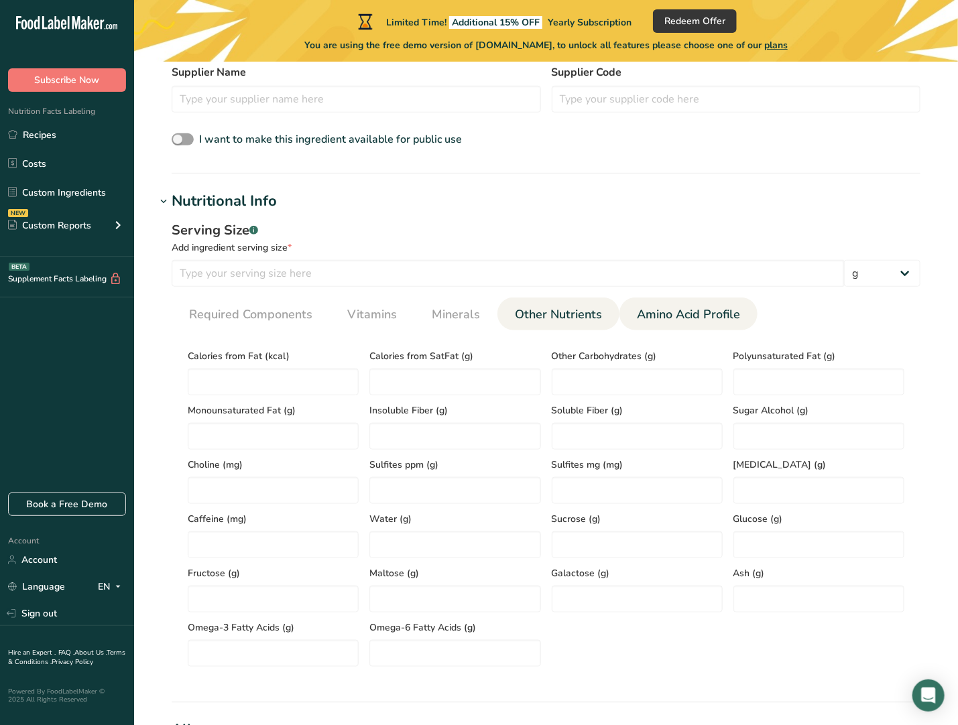
click at [670, 314] on span "Amino Acid Profile" at bounding box center [688, 315] width 103 height 18
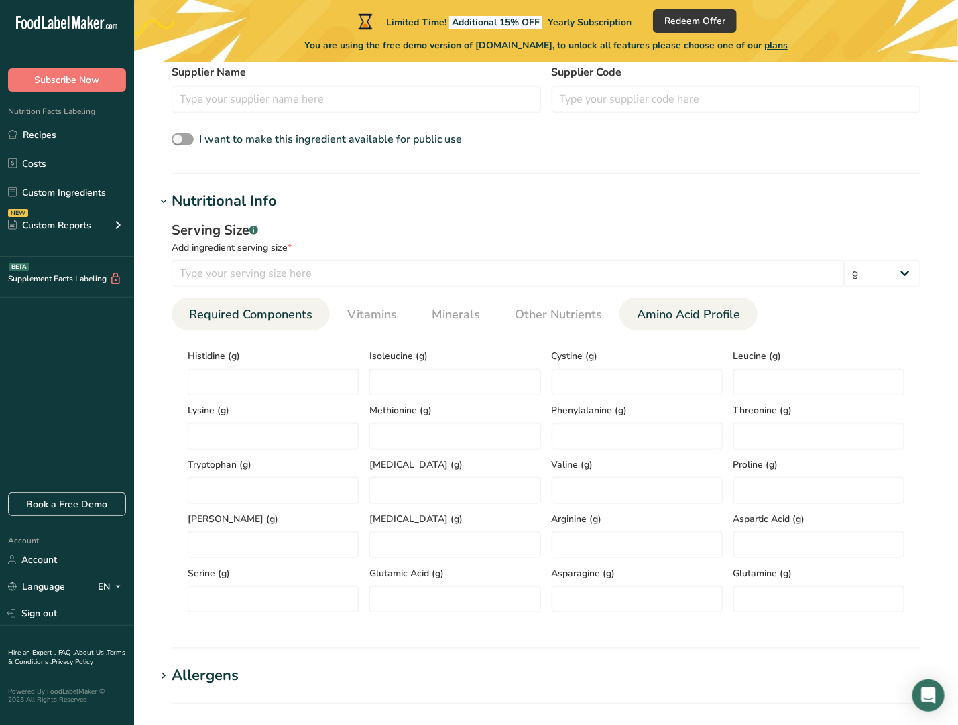
click at [267, 315] on span "Required Components" at bounding box center [250, 315] width 123 height 18
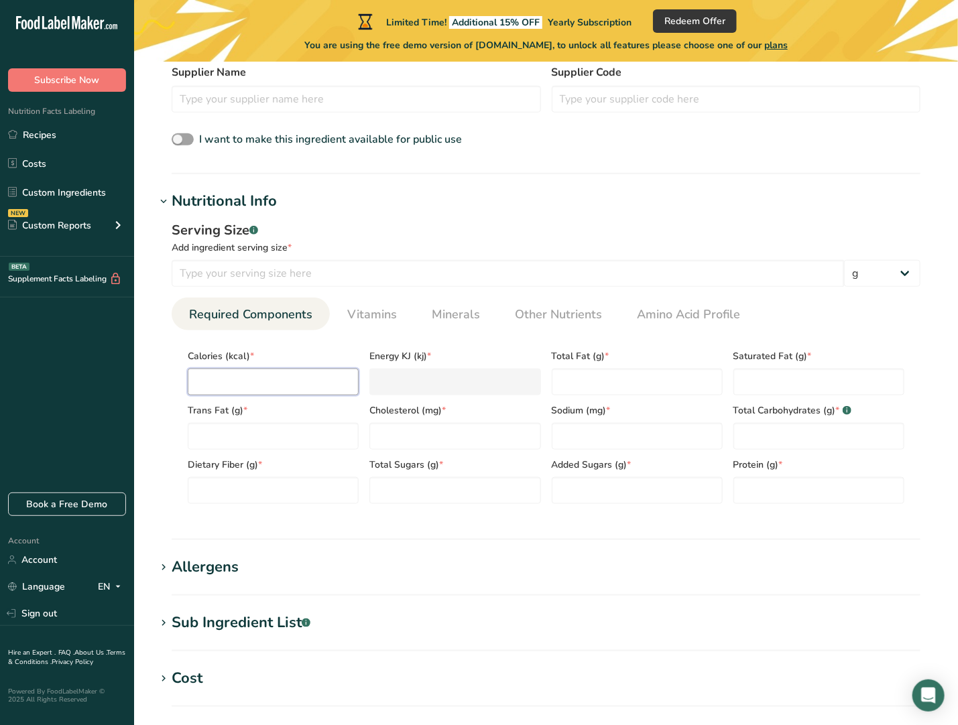
click at [233, 390] on input "number" at bounding box center [273, 382] width 171 height 27
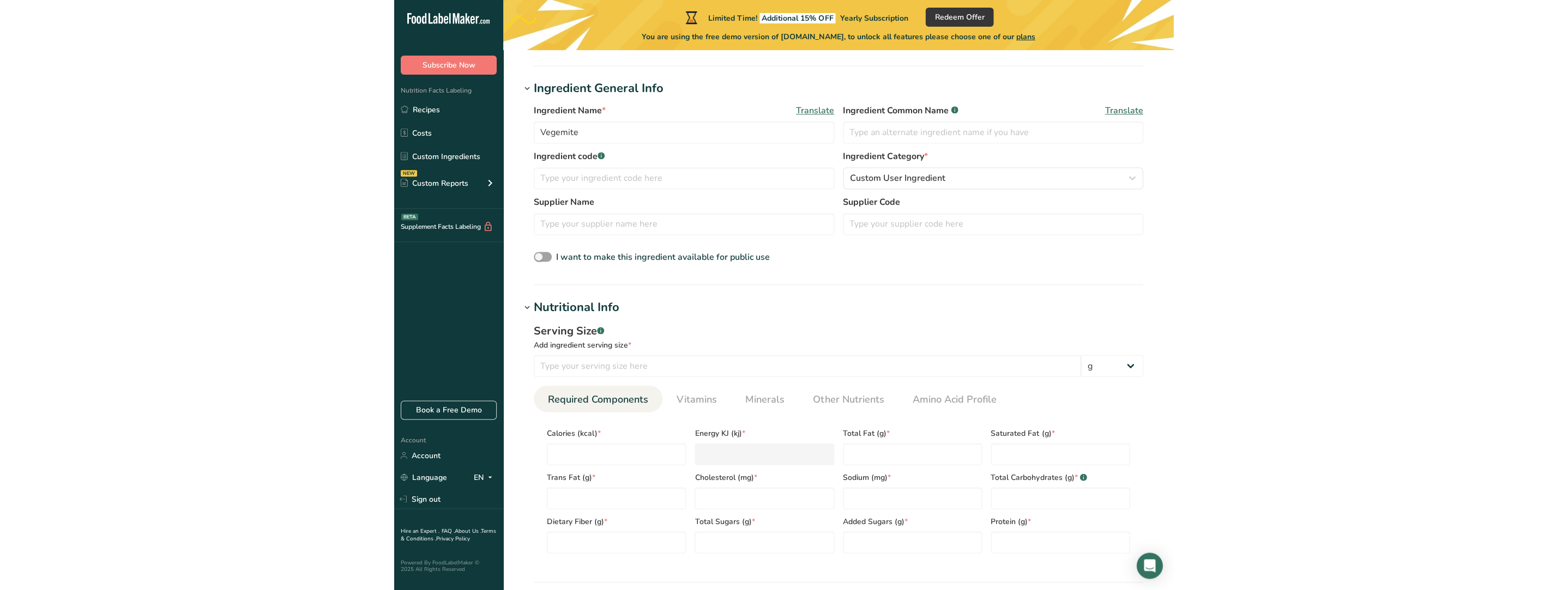
scroll to position [0, 0]
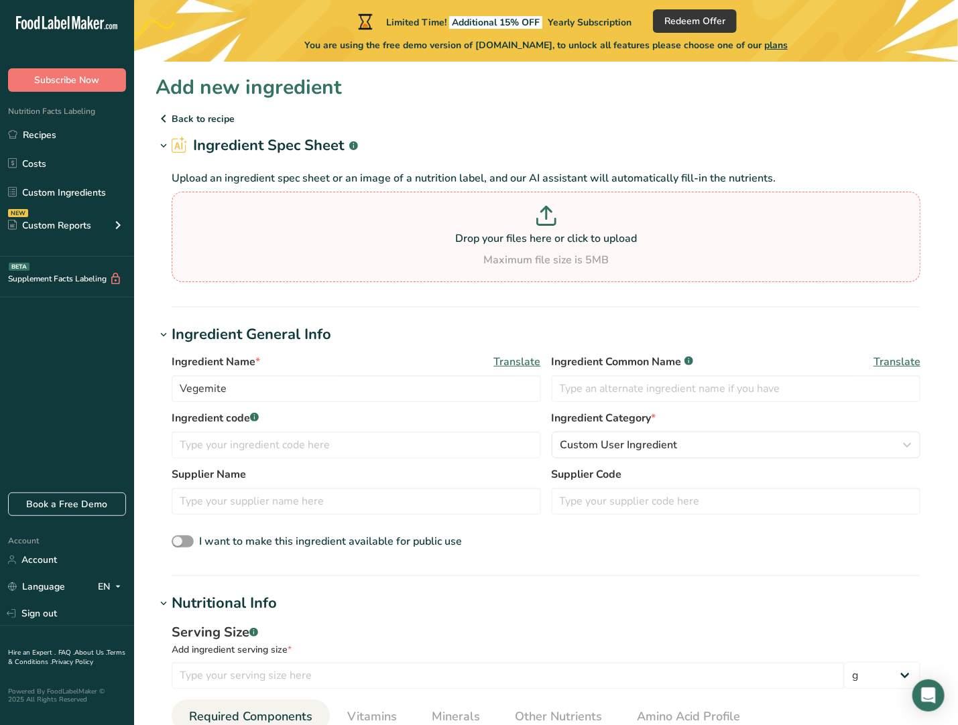
drag, startPoint x: 585, startPoint y: 248, endPoint x: 571, endPoint y: 245, distance: 14.5
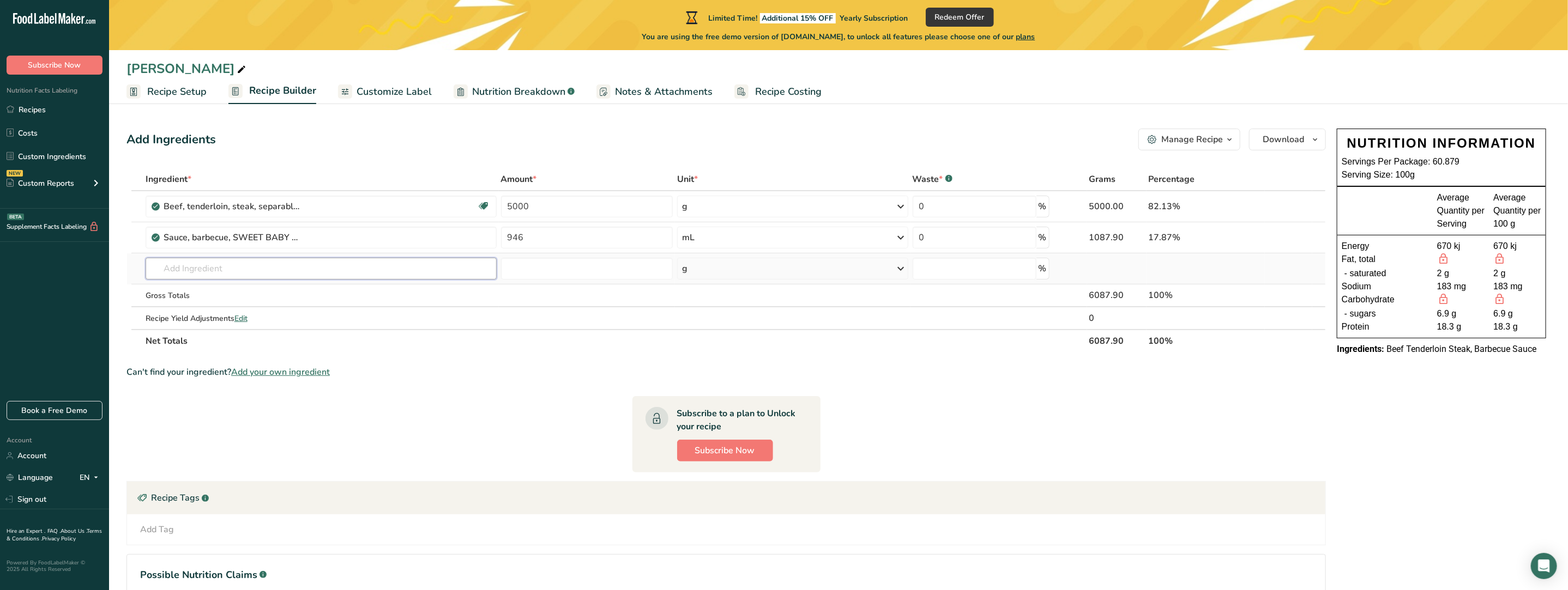
click at [208, 274] on input "text" at bounding box center [321, 268] width 351 height 22
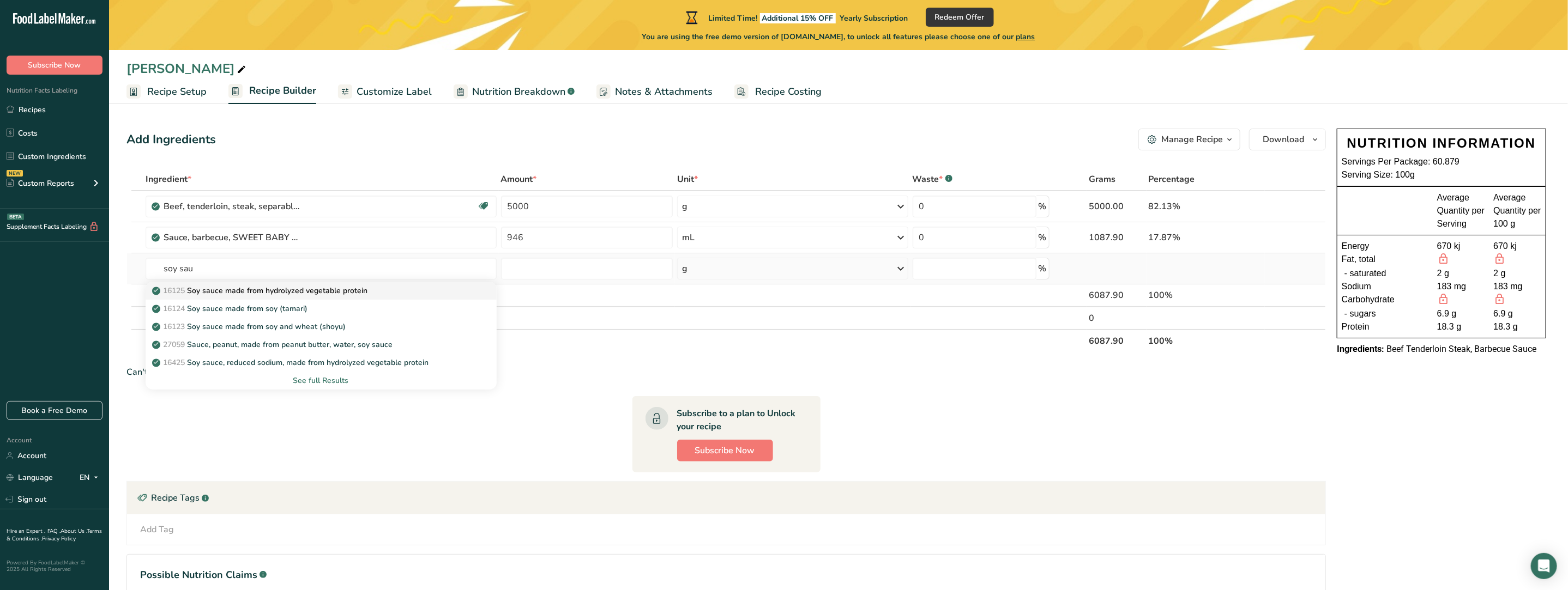
click at [276, 292] on p "16125 Soy sauce made from hydrolyzed vegetable protein" at bounding box center [261, 291] width 213 height 11
type input "Soy sauce made from hydrolyzed vegetable protein"
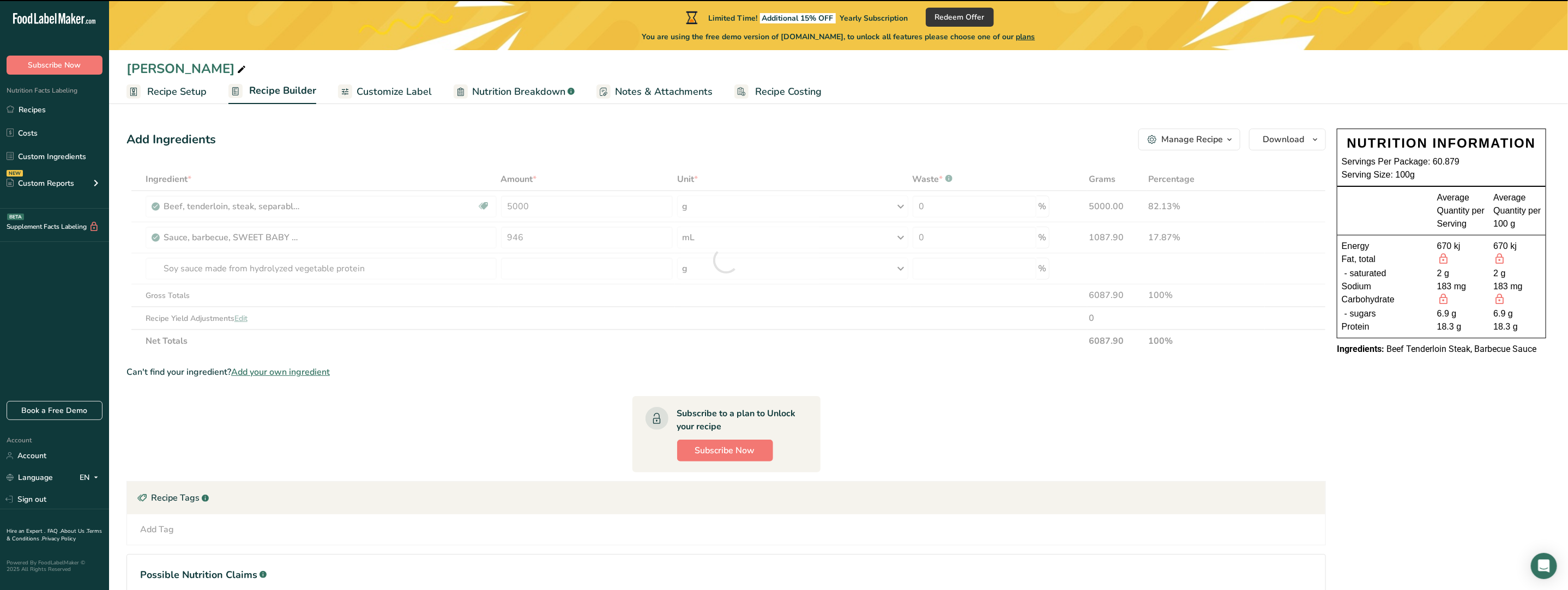
type input "0"
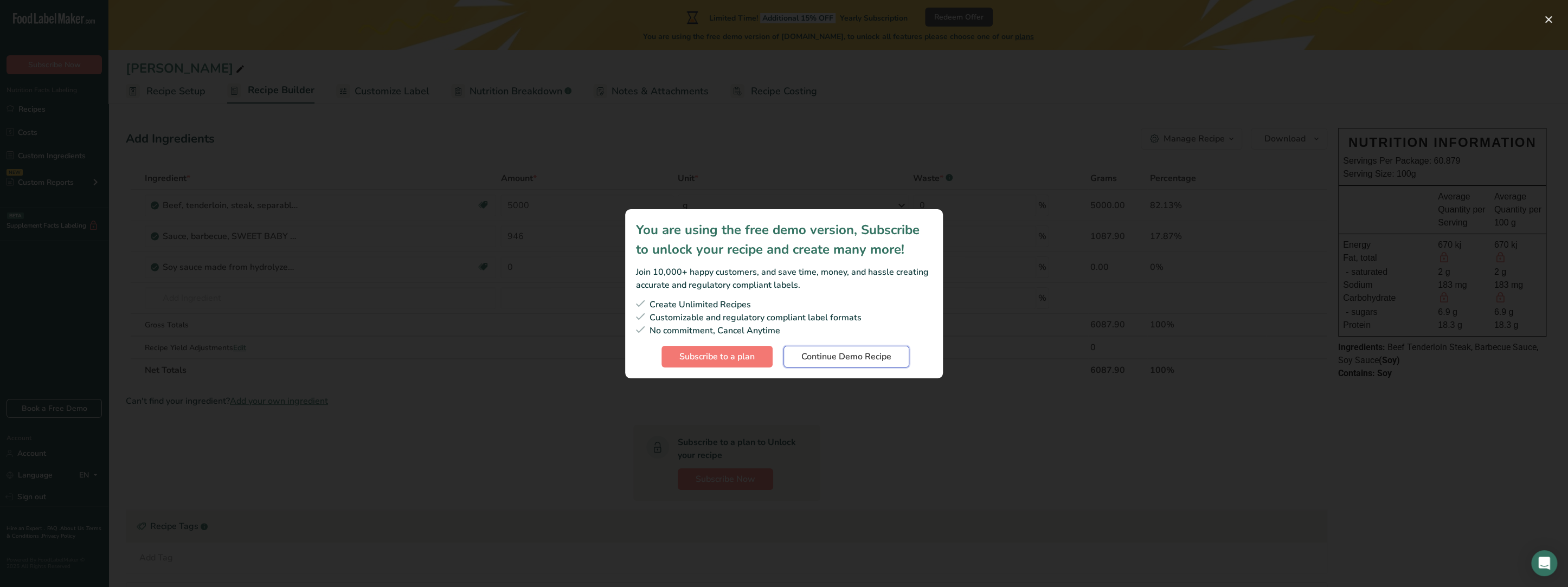
click at [833, 358] on span "Continue Demo Recipe" at bounding box center [846, 357] width 90 height 13
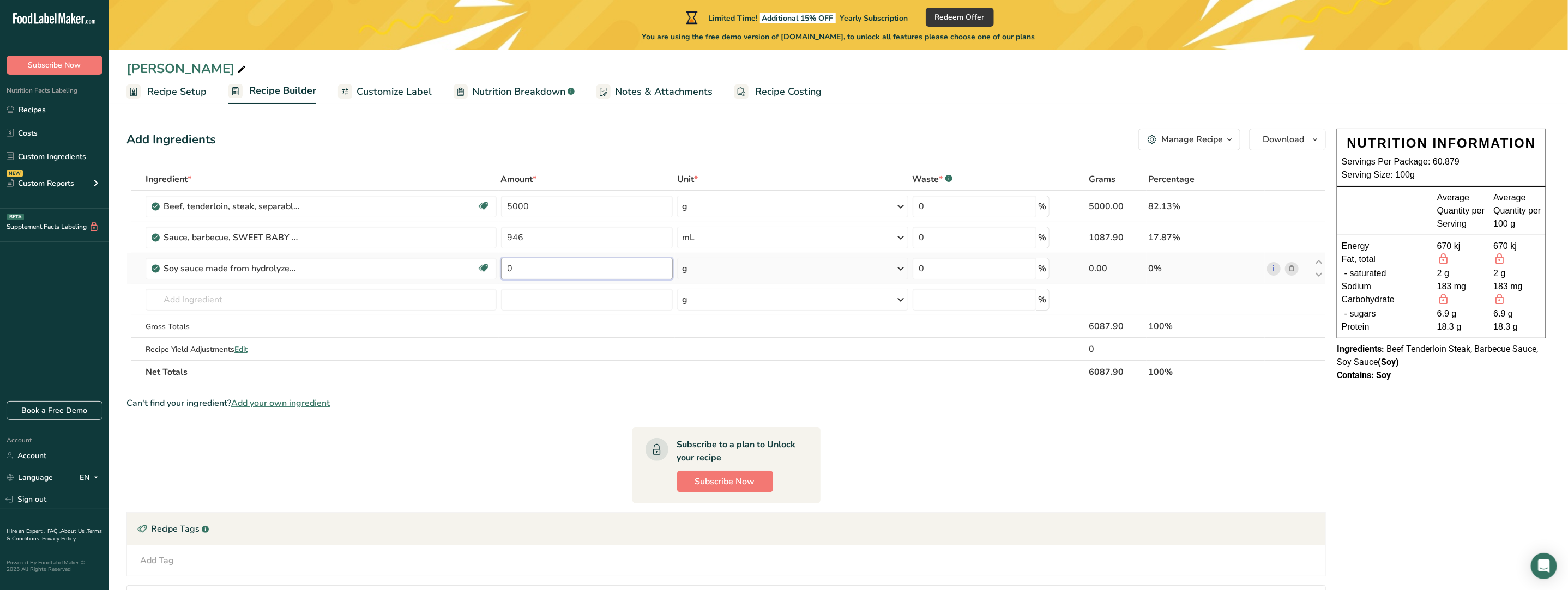
click at [511, 267] on input "0" at bounding box center [587, 268] width 172 height 22
type input "400"
click at [690, 269] on div "Ingredient * Amount * Unit * Waste * .a-a{fill:#347362;}.b-a{fill:#fff;} Grams …" at bounding box center [726, 275] width 1200 height 215
click at [686, 269] on div "g" at bounding box center [685, 268] width 6 height 13
click at [703, 467] on div "mL" at bounding box center [730, 470] width 83 height 11
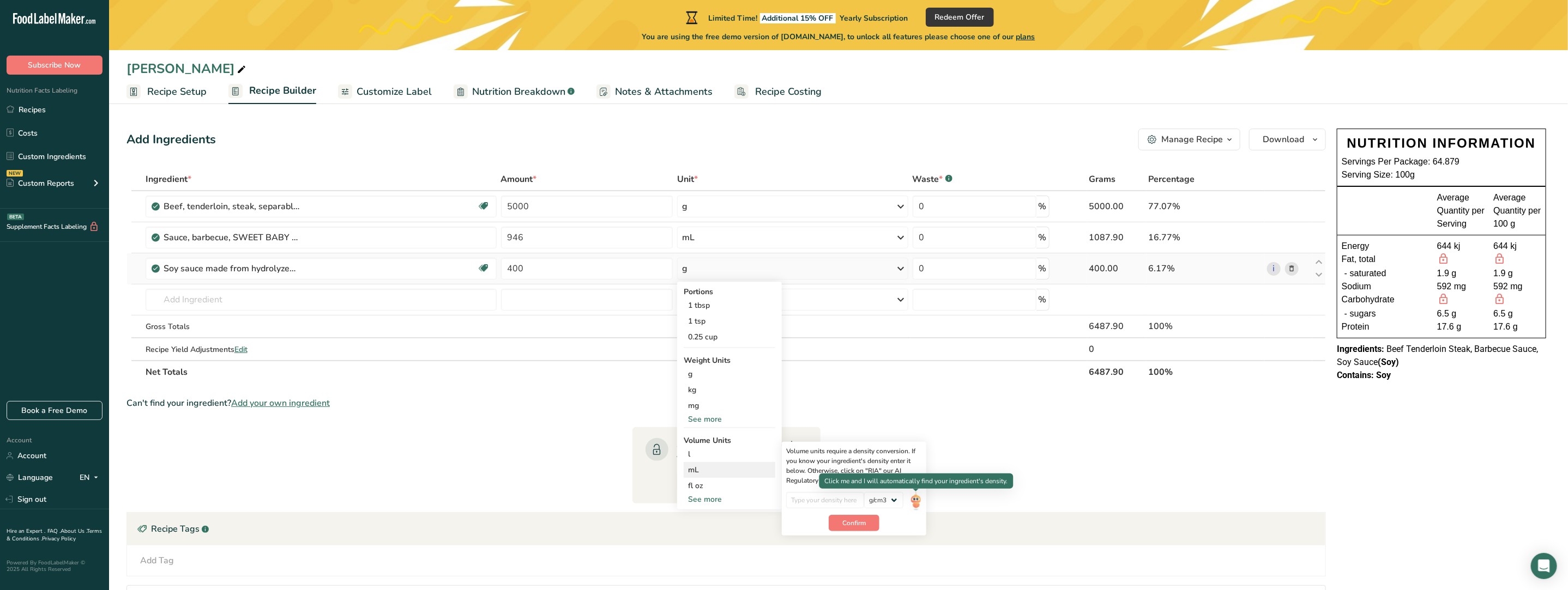
click at [915, 498] on img at bounding box center [916, 501] width 12 height 19
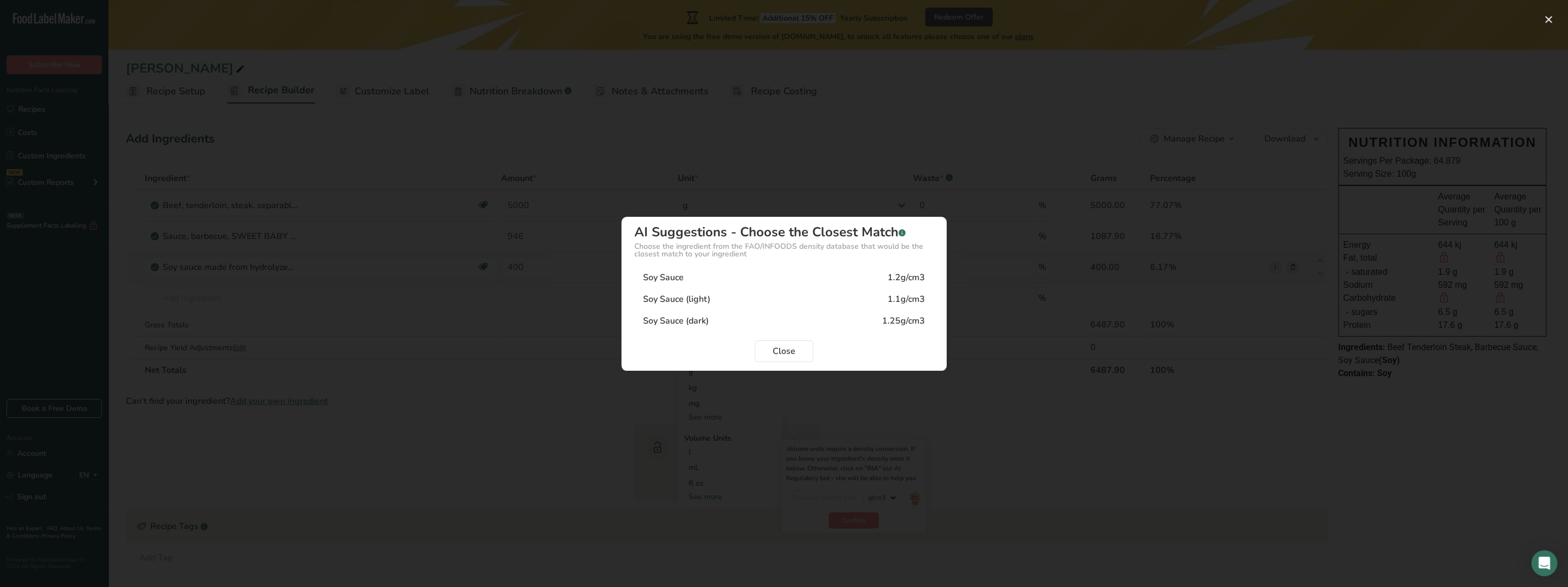
click at [687, 279] on div "Soy Sauce 1.2g/cm3" at bounding box center [784, 277] width 299 height 22
type input "1.2"
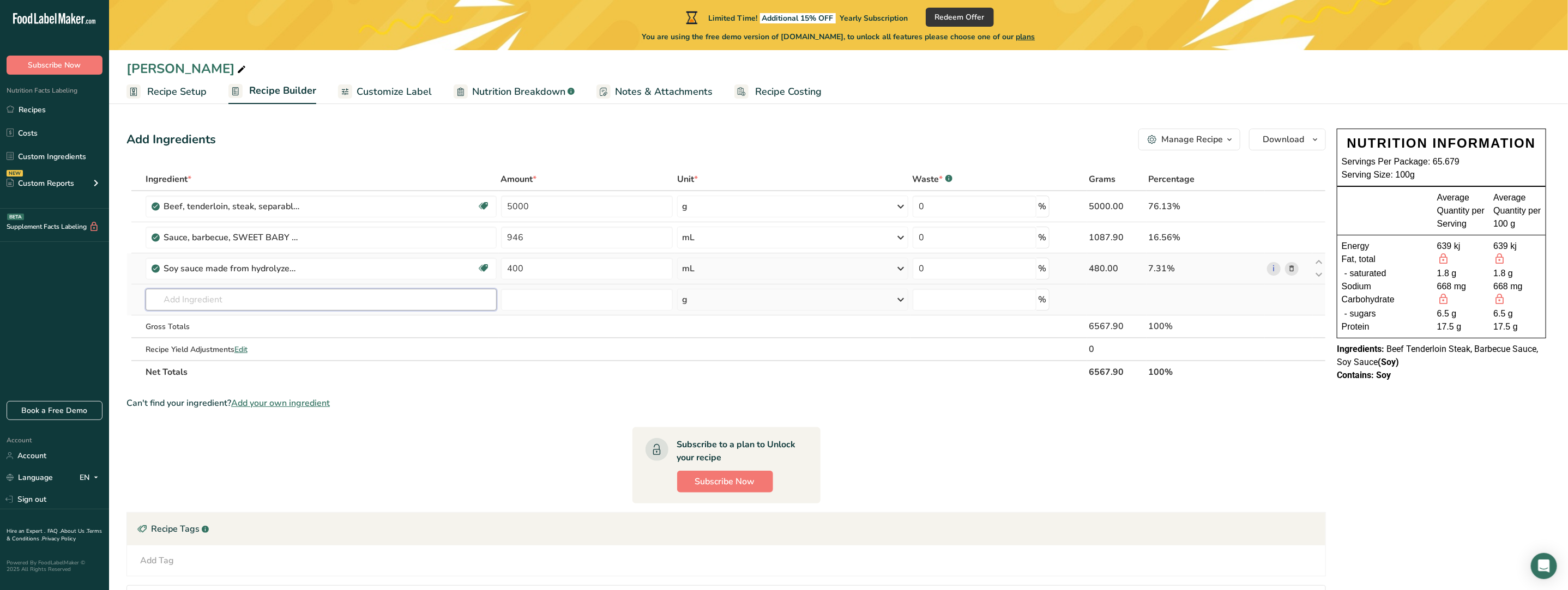
click at [211, 303] on input "text" at bounding box center [321, 299] width 351 height 22
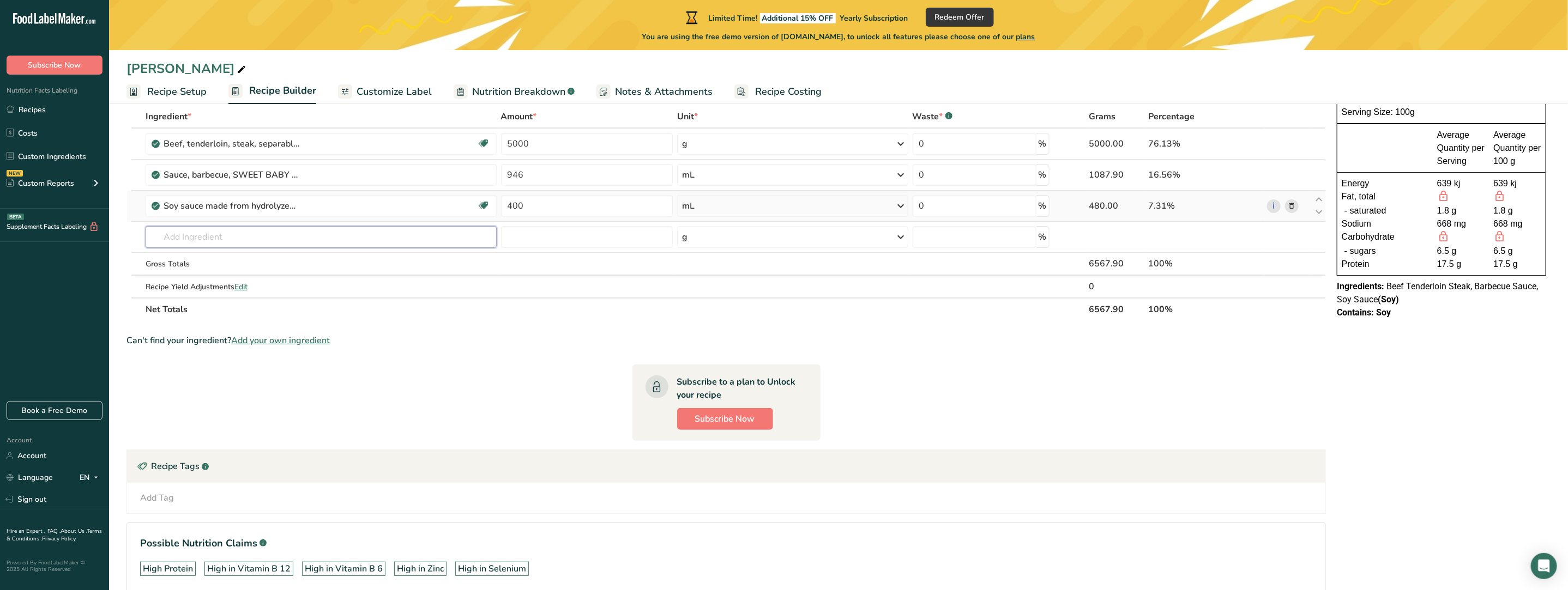
scroll to position [62, 0]
click at [228, 231] on input "text" at bounding box center [321, 237] width 351 height 22
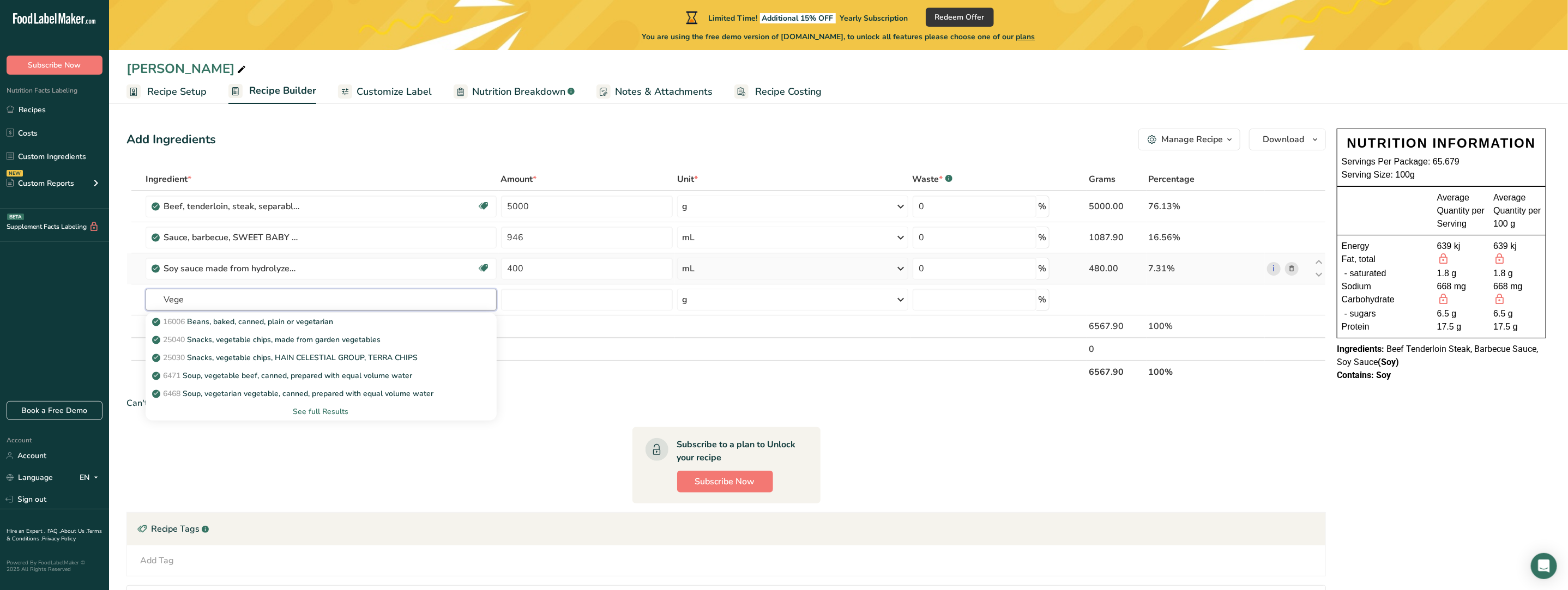
type input "Vege"
